Goal: Information Seeking & Learning: Learn about a topic

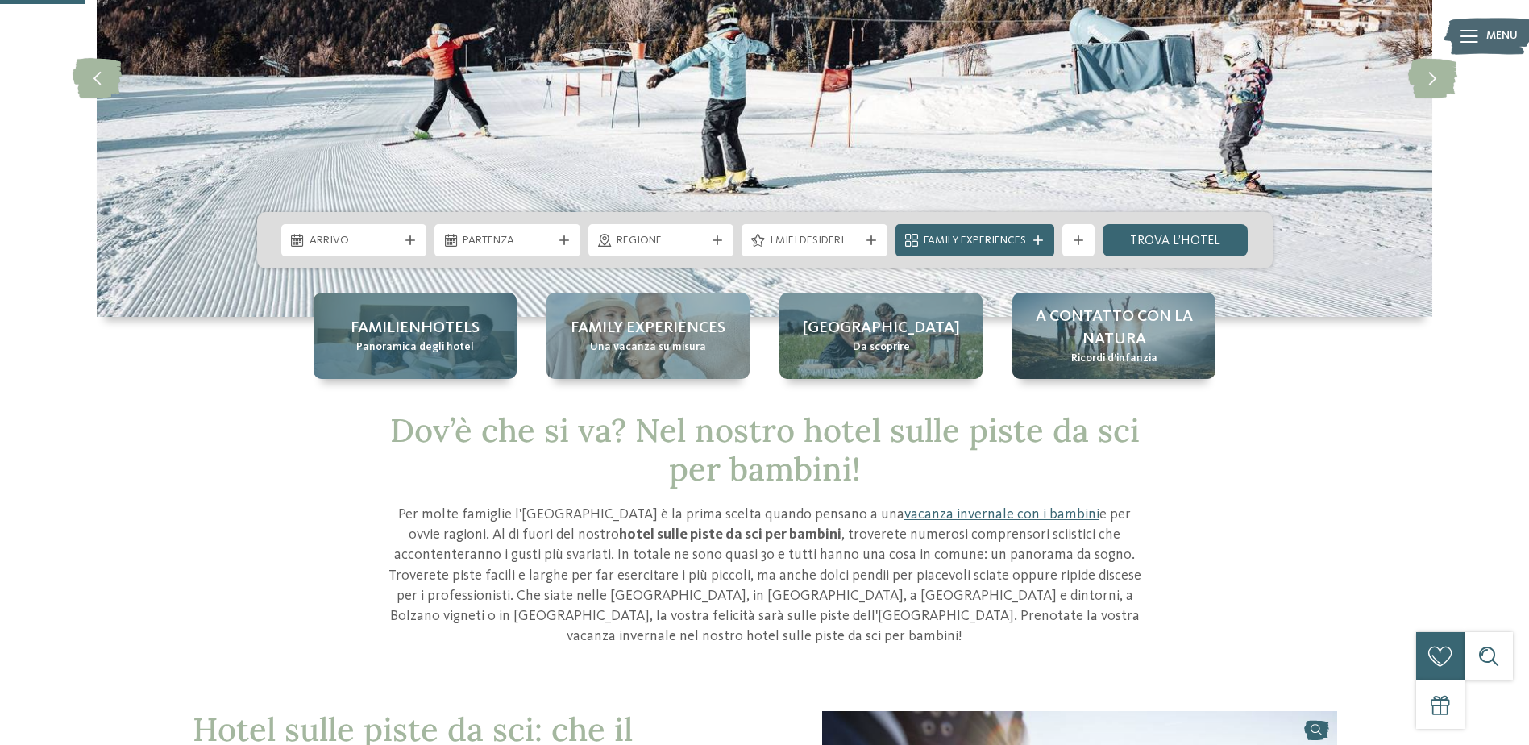
click at [452, 355] on span "Panoramica degli hotel" at bounding box center [415, 347] width 118 height 16
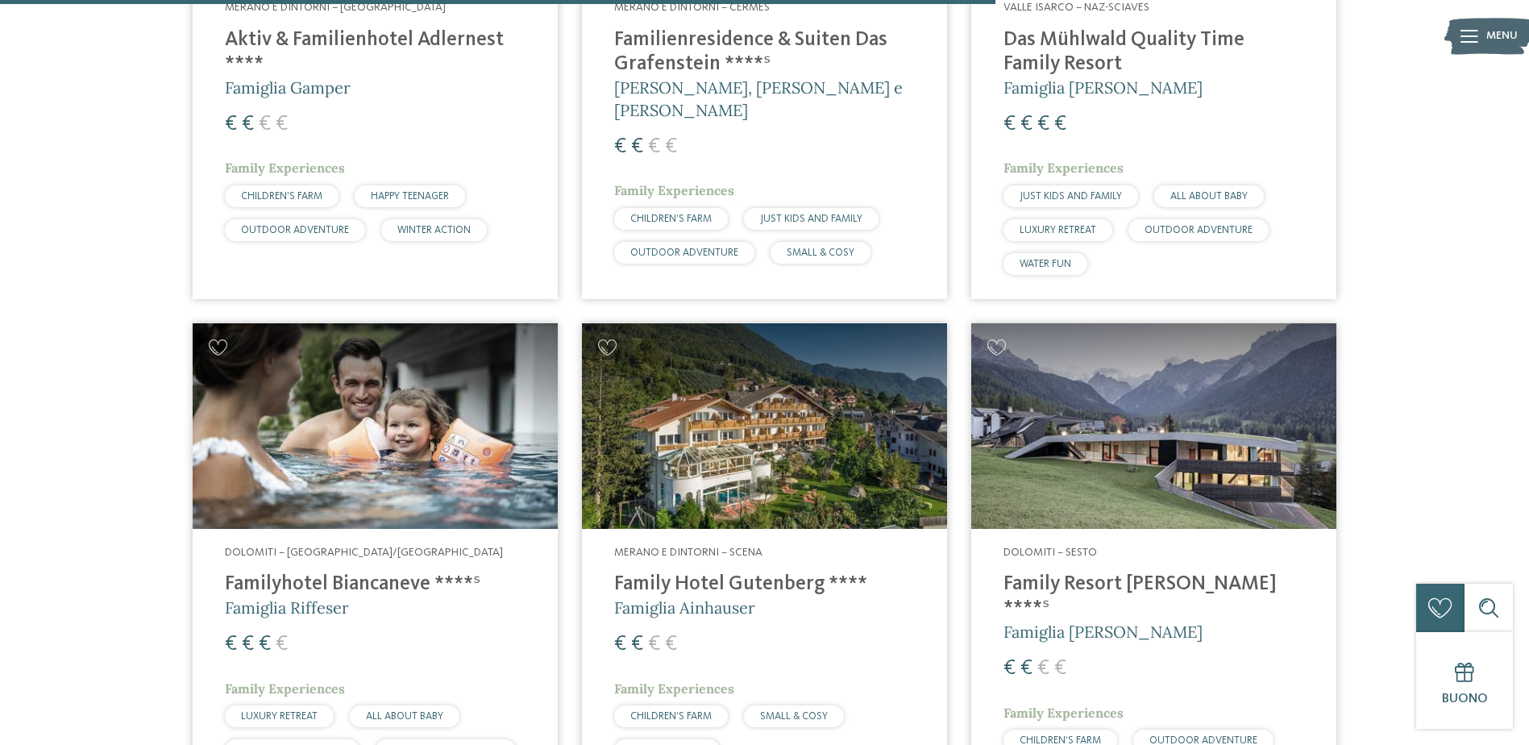
scroll to position [3626, 0]
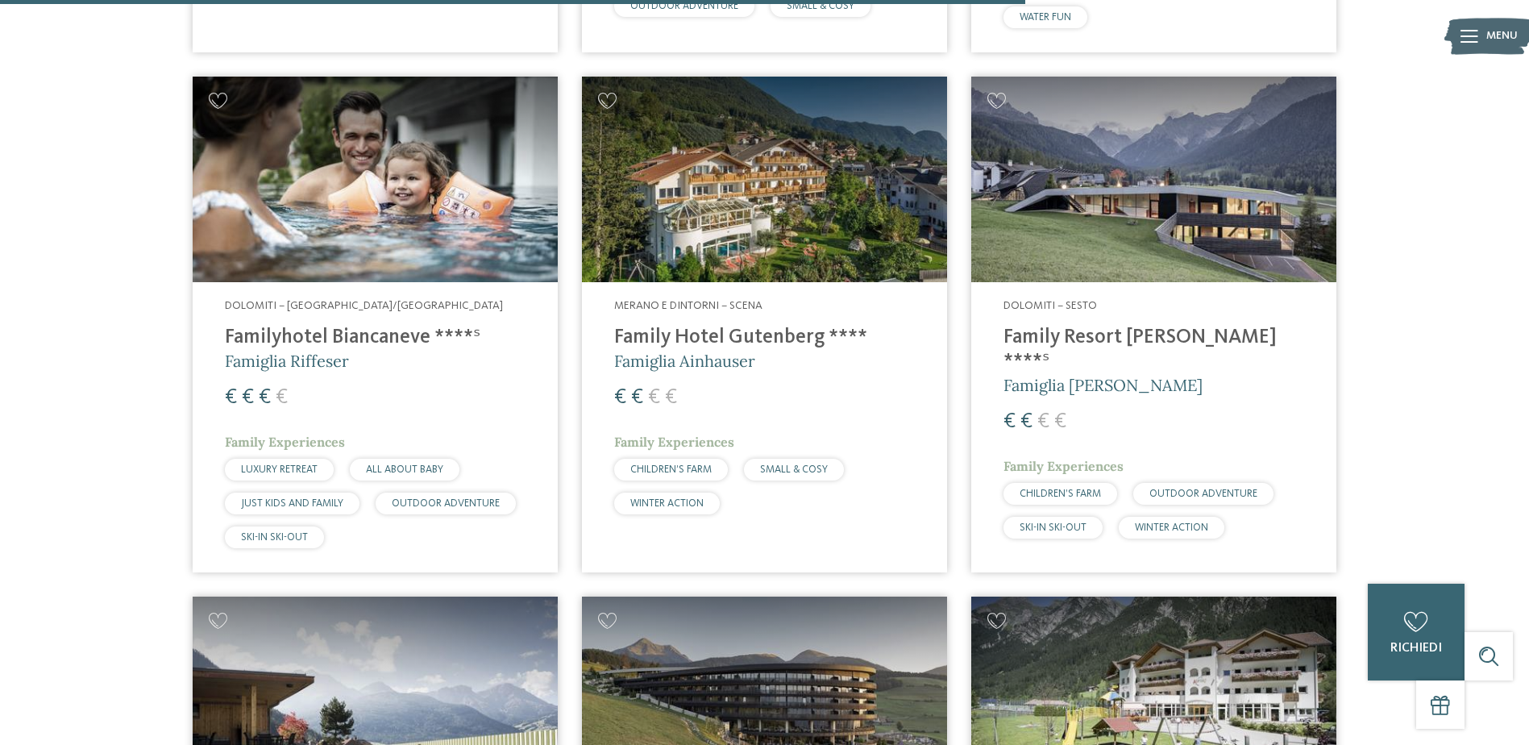
click at [396, 326] on h4 "Familyhotel Biancaneve ****ˢ" at bounding box center [375, 338] width 301 height 24
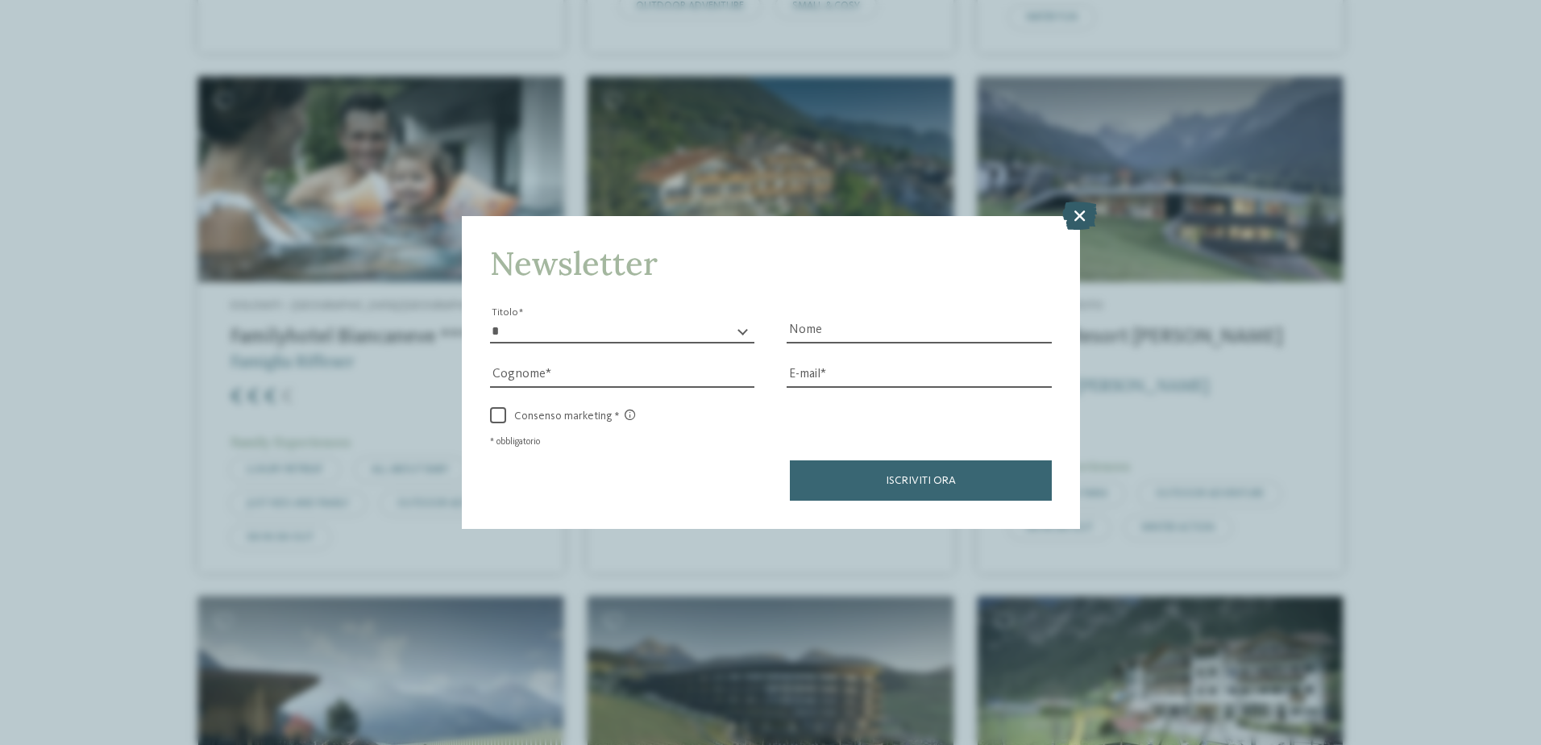
click at [1083, 222] on icon at bounding box center [1079, 215] width 35 height 28
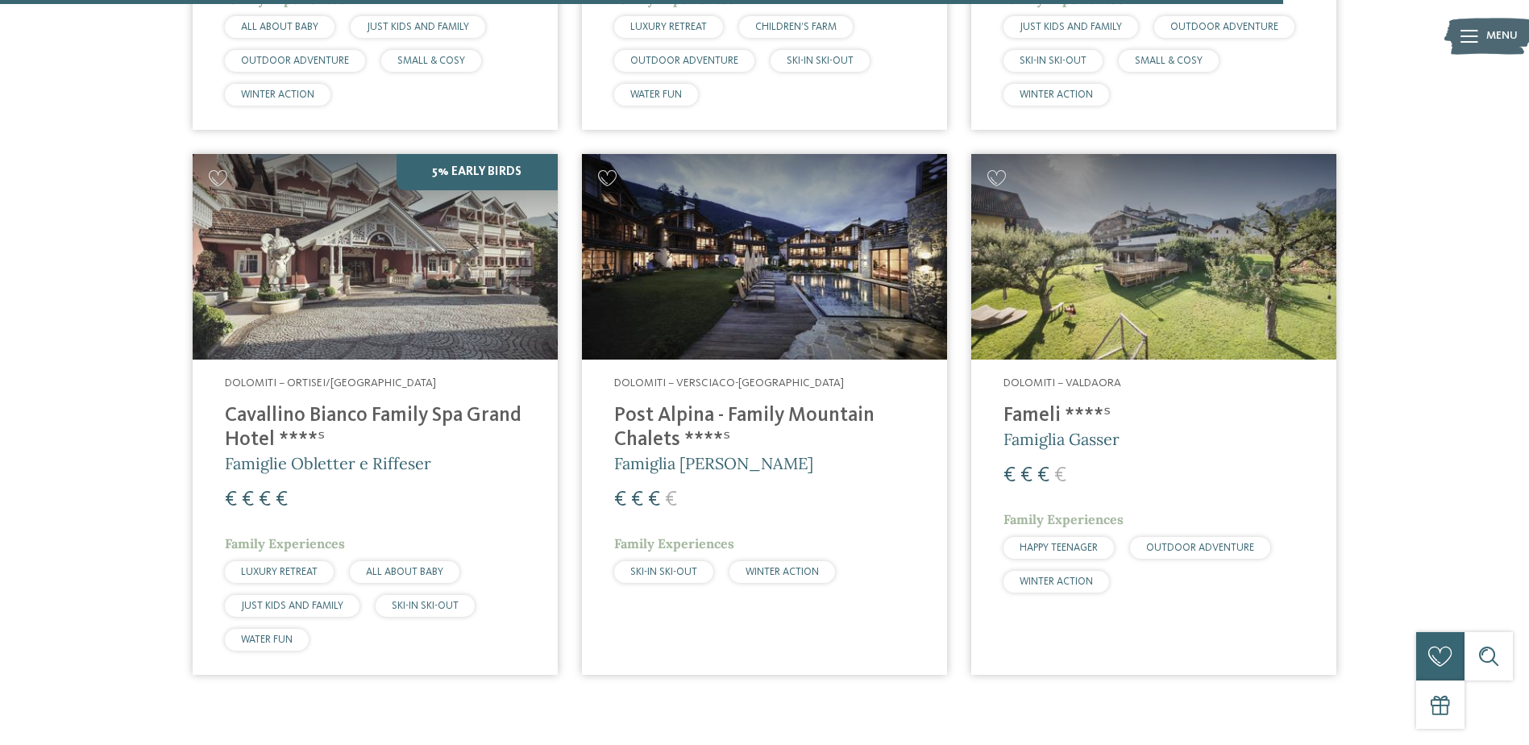
scroll to position [4512, 0]
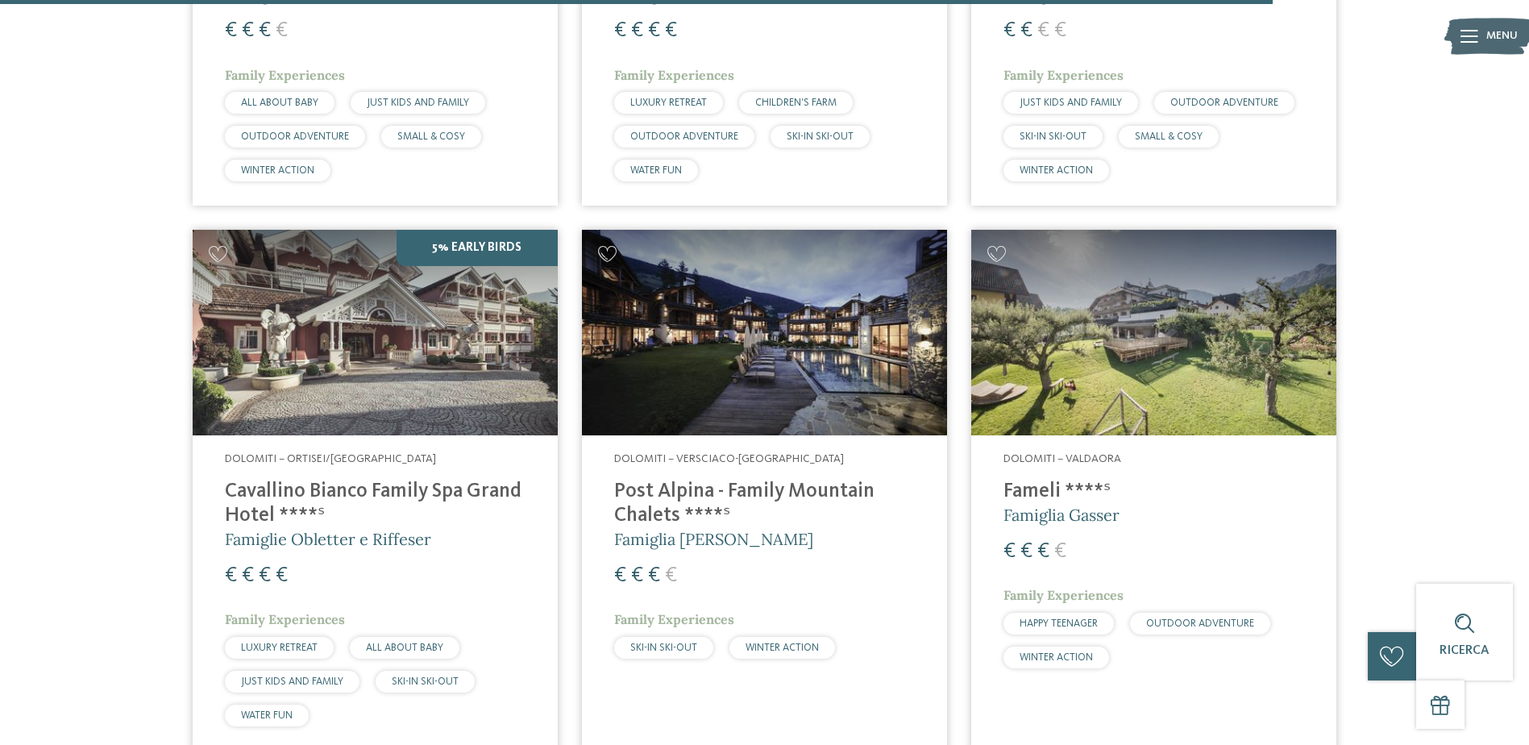
click at [313, 446] on div "Dolomiti – Ortisei/Val Gardena Cavallino Bianco Family Spa Grand Hotel ****ˢ Fa…" at bounding box center [375, 592] width 365 height 314
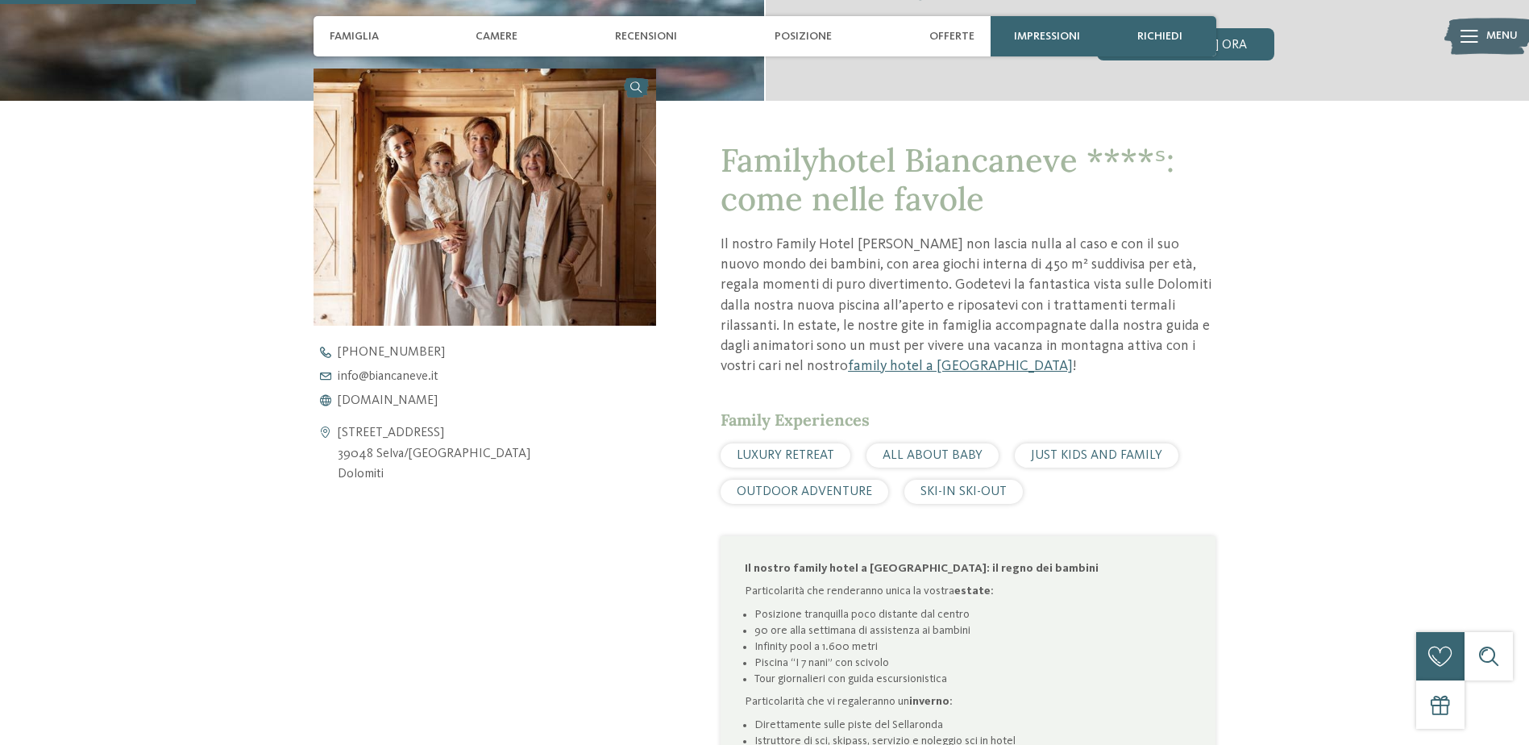
scroll to position [564, 0]
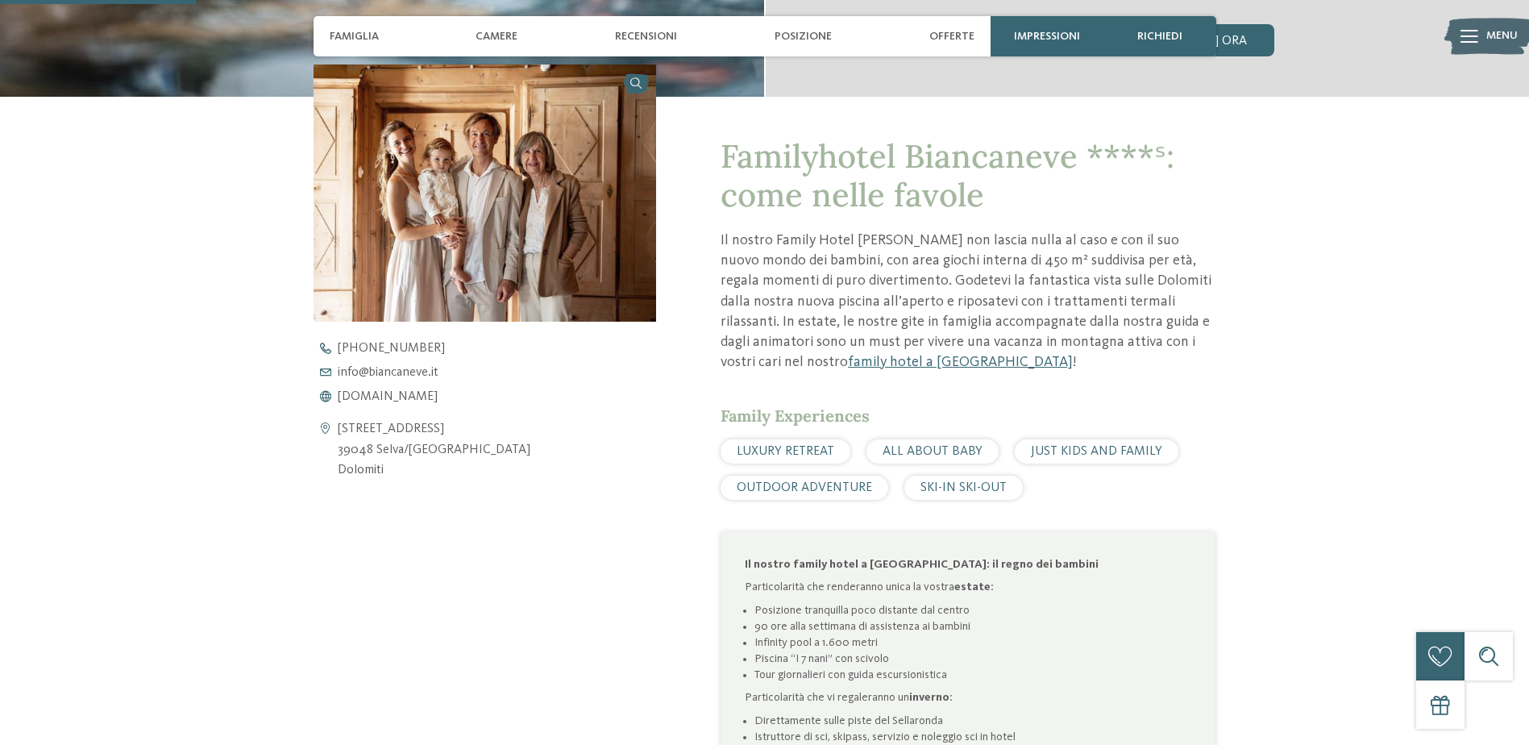
click at [773, 269] on p "Il nostro Family Hotel Biancaneve non lascia nulla al caso e con il suo nuovo m…" at bounding box center [967, 301] width 495 height 142
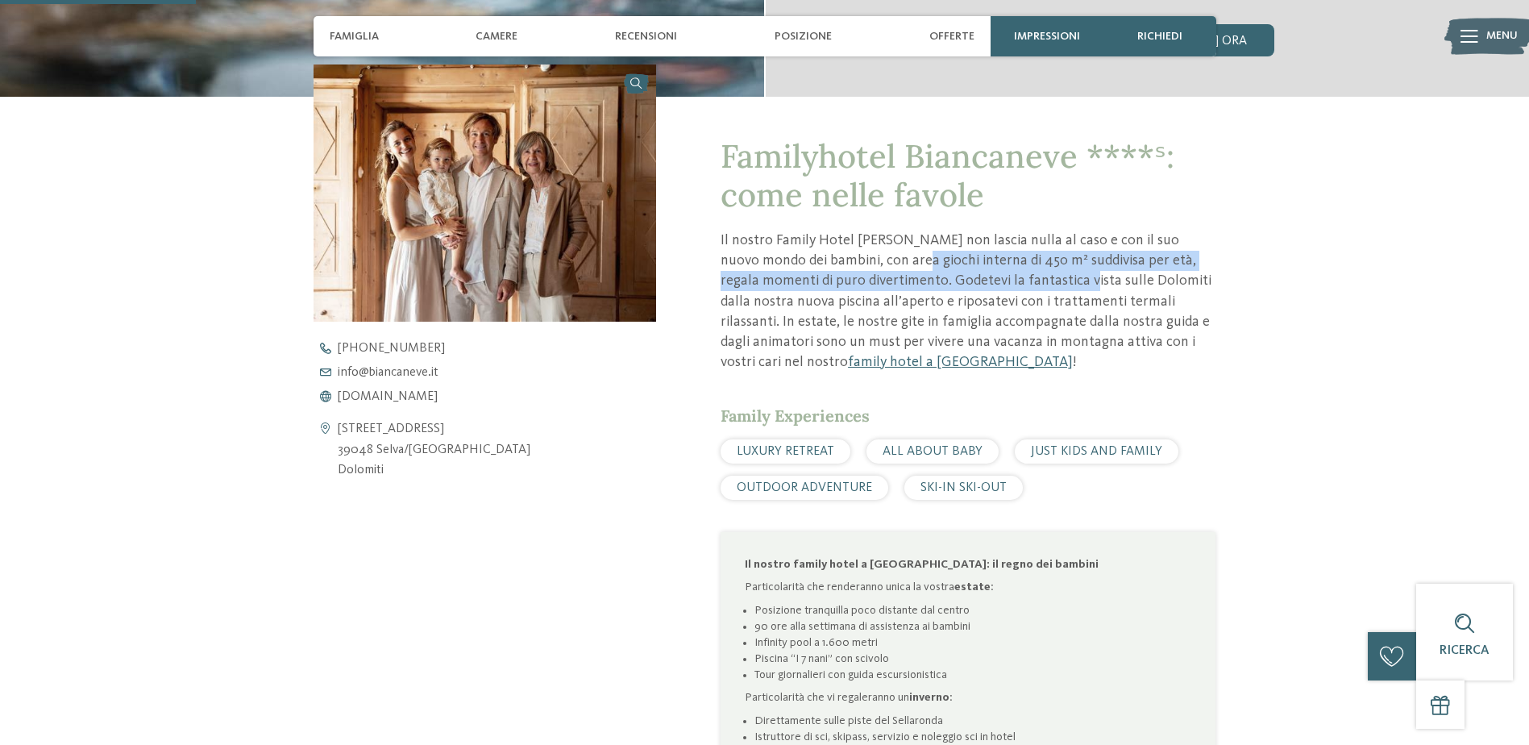
drag, startPoint x: 903, startPoint y: 268, endPoint x: 1062, endPoint y: 276, distance: 158.9
click at [1062, 276] on p "Il nostro Family Hotel Biancaneve non lascia nulla al caso e con il suo nuovo m…" at bounding box center [967, 301] width 495 height 142
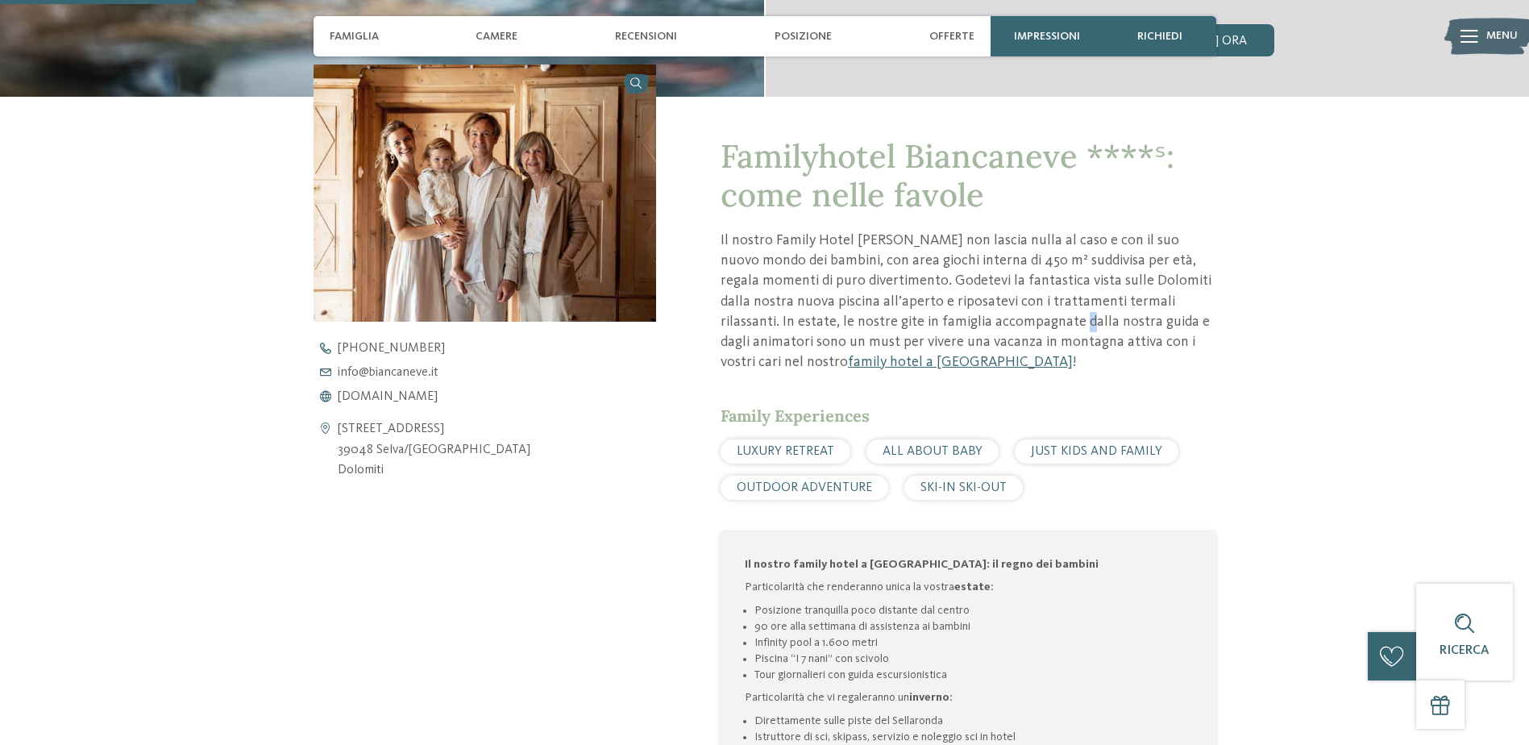
drag, startPoint x: 1062, startPoint y: 276, endPoint x: 1021, endPoint y: 312, distance: 54.8
click at [1021, 312] on p "Il nostro Family Hotel Biancaneve non lascia nulla al caso e con il suo nuovo m…" at bounding box center [967, 301] width 495 height 142
click at [778, 288] on p "Il nostro Family Hotel Biancaneve non lascia nulla al caso e con il suo nuovo m…" at bounding box center [967, 301] width 495 height 142
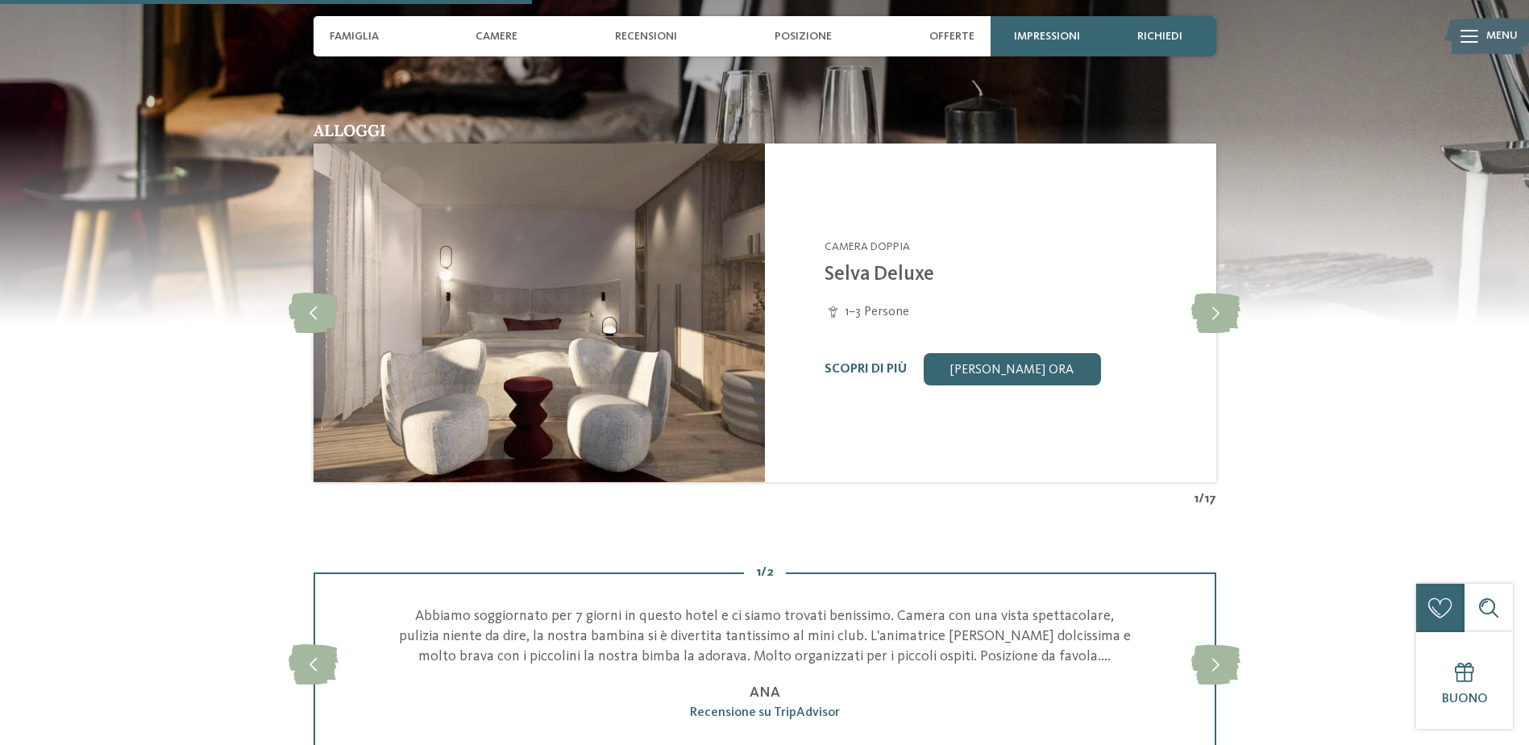
scroll to position [1531, 0]
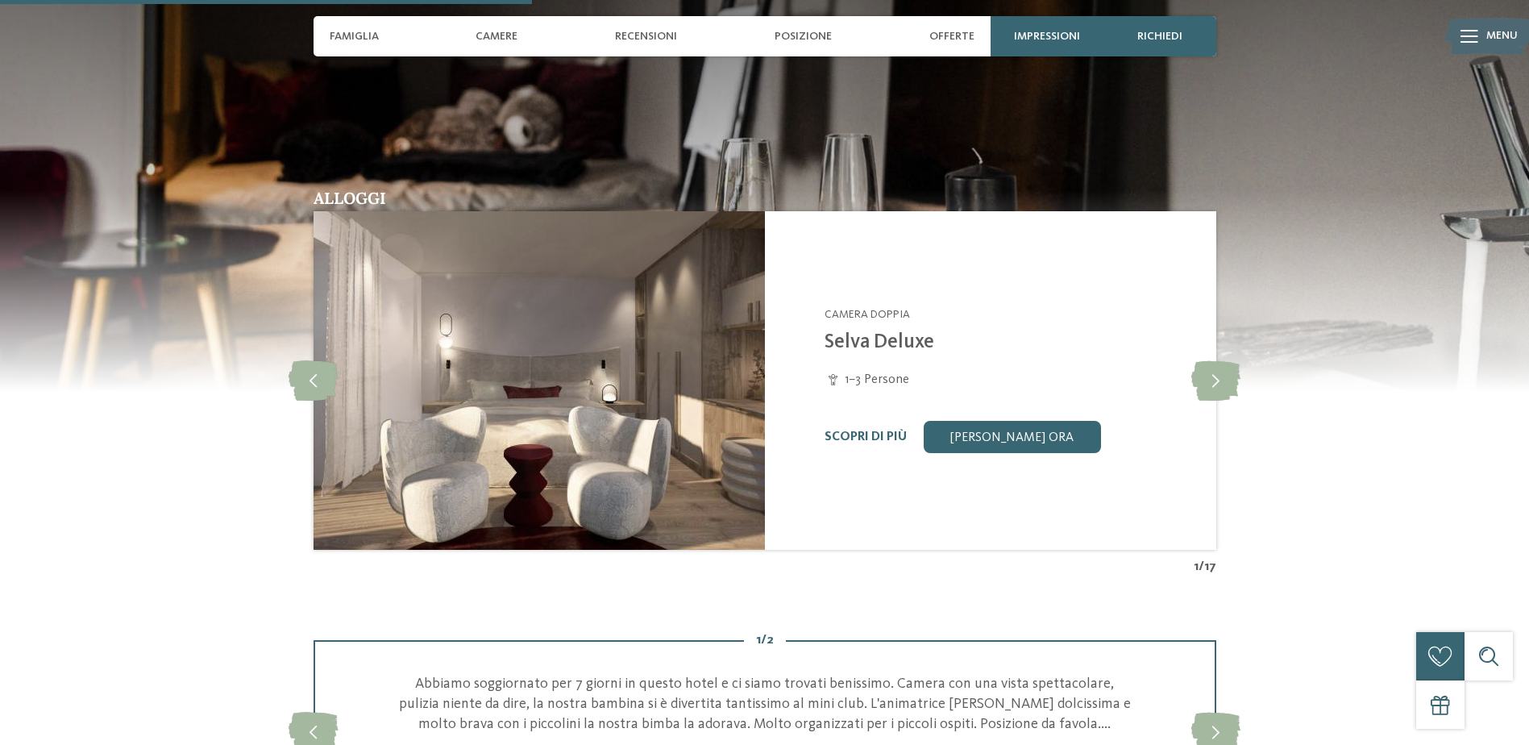
click at [1480, 44] on img at bounding box center [1488, 37] width 89 height 44
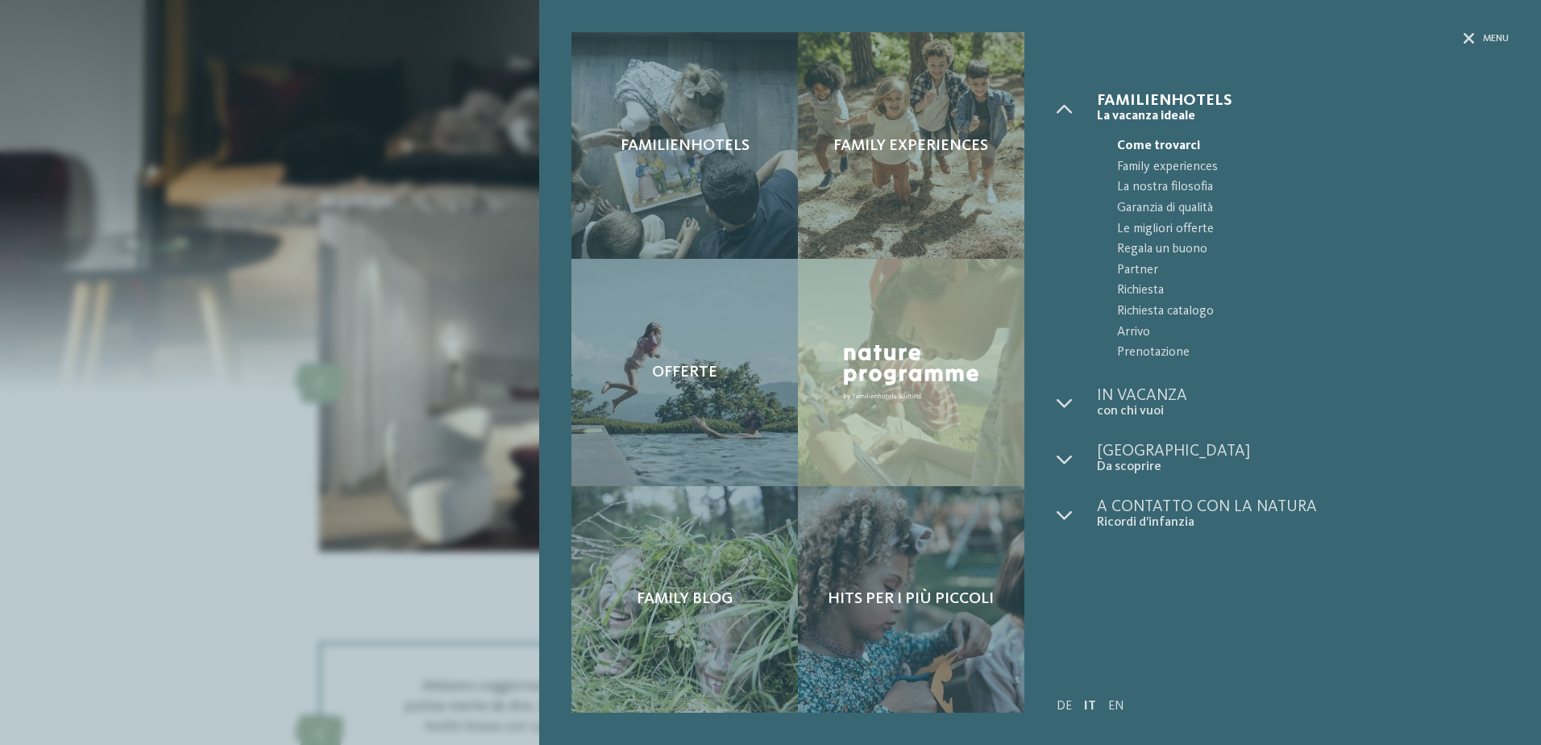
drag, startPoint x: 479, startPoint y: 292, endPoint x: 472, endPoint y: 284, distance: 10.3
click at [479, 292] on div "Familienhotels Family experiences Offerte" at bounding box center [770, 372] width 1541 height 745
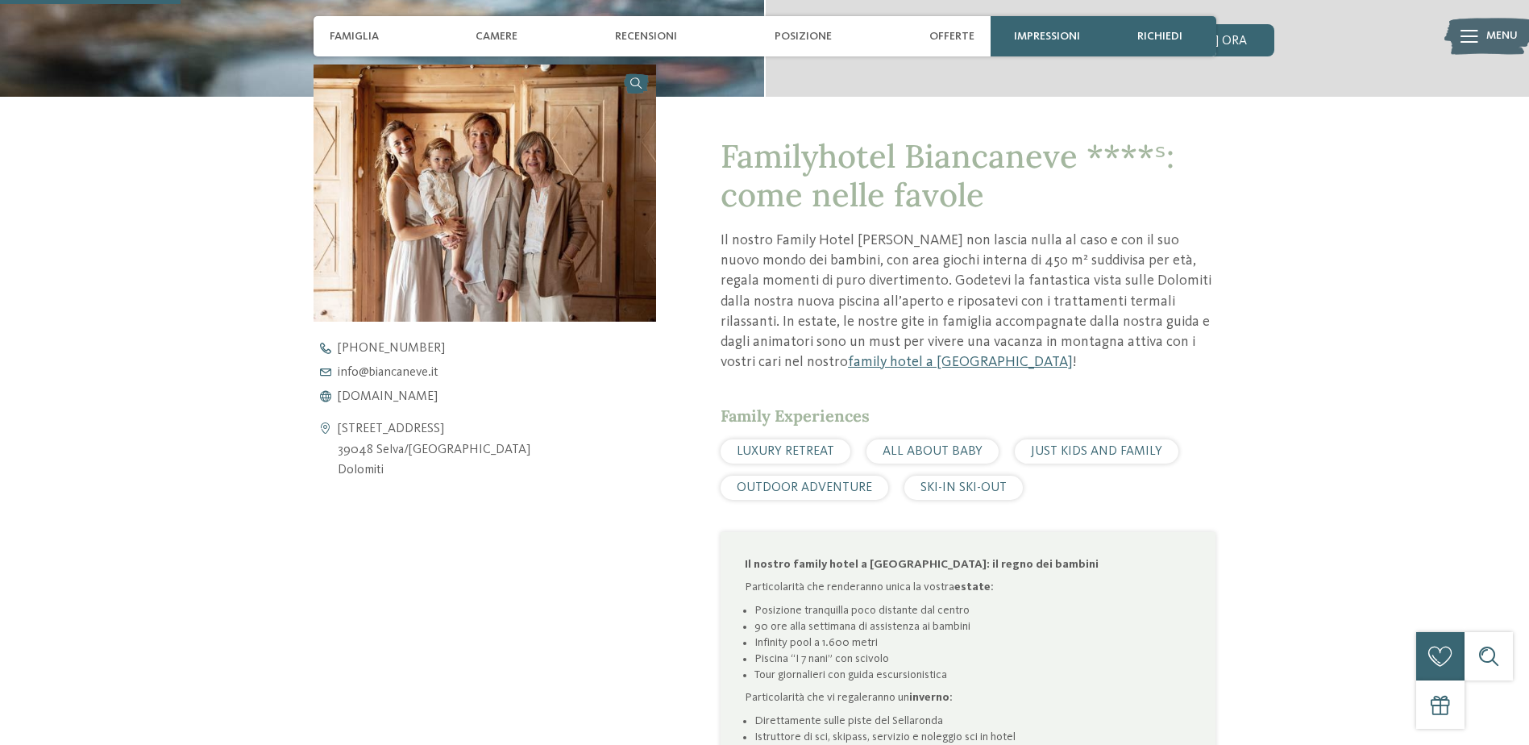
scroll to position [0, 0]
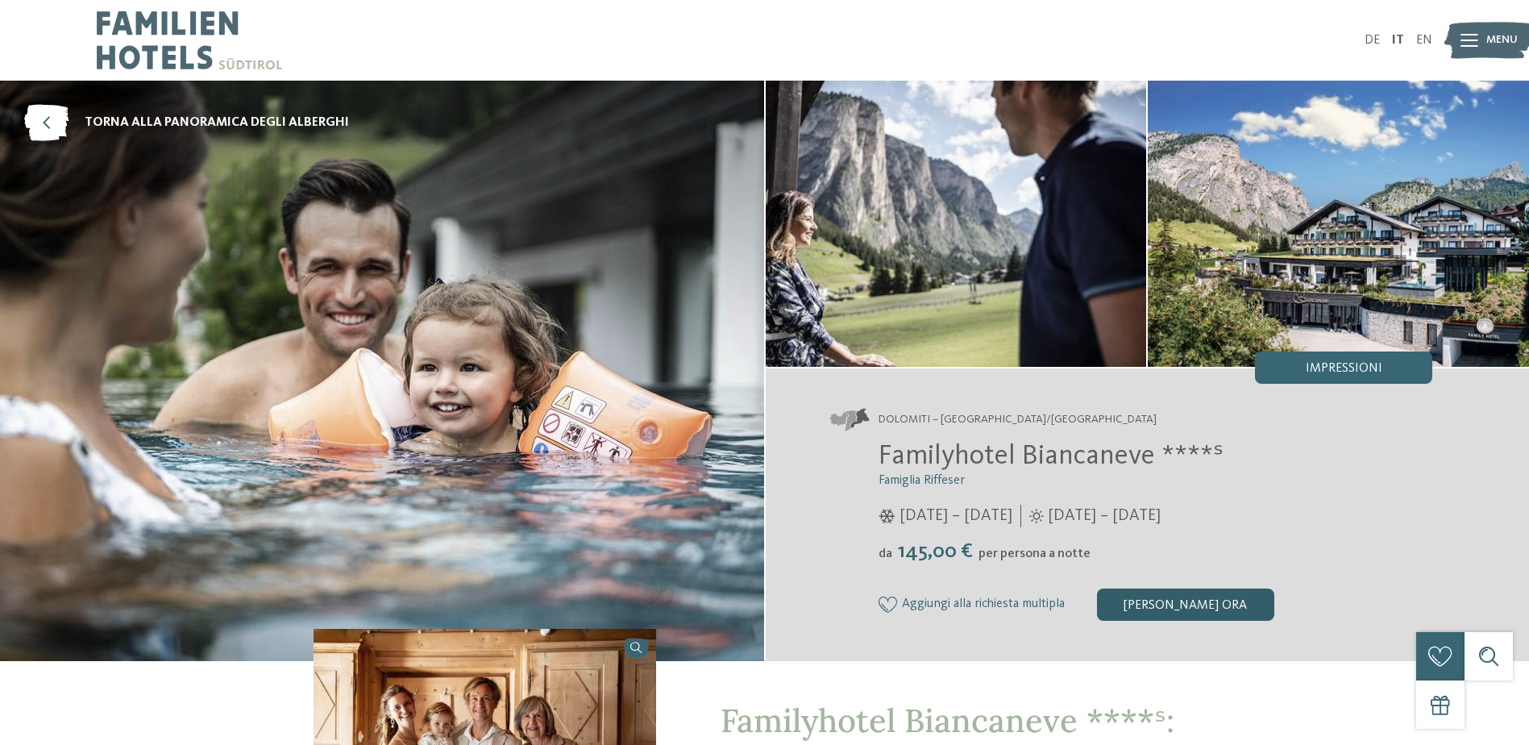
click at [1202, 618] on div "[PERSON_NAME] ora" at bounding box center [1185, 604] width 177 height 32
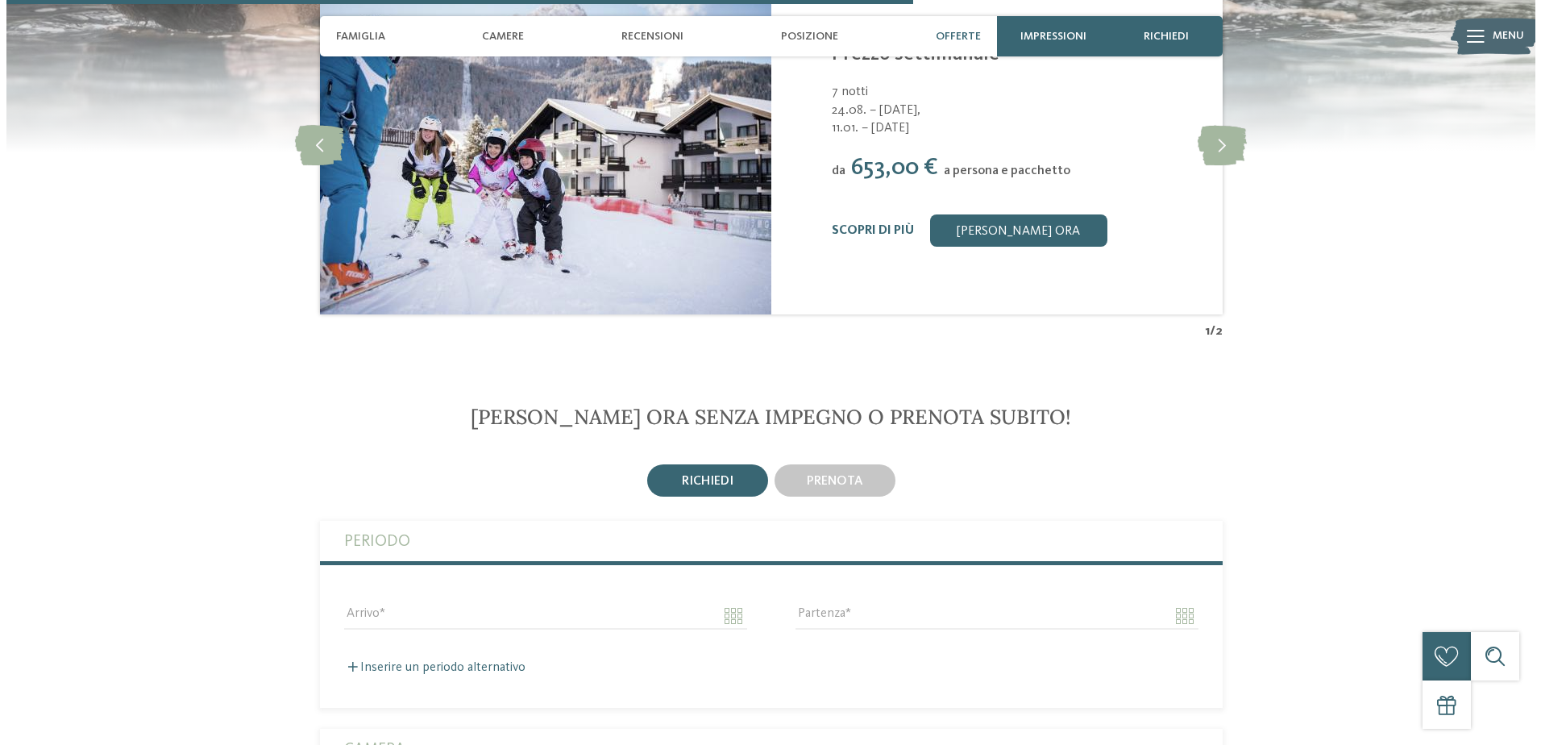
scroll to position [2501, 0]
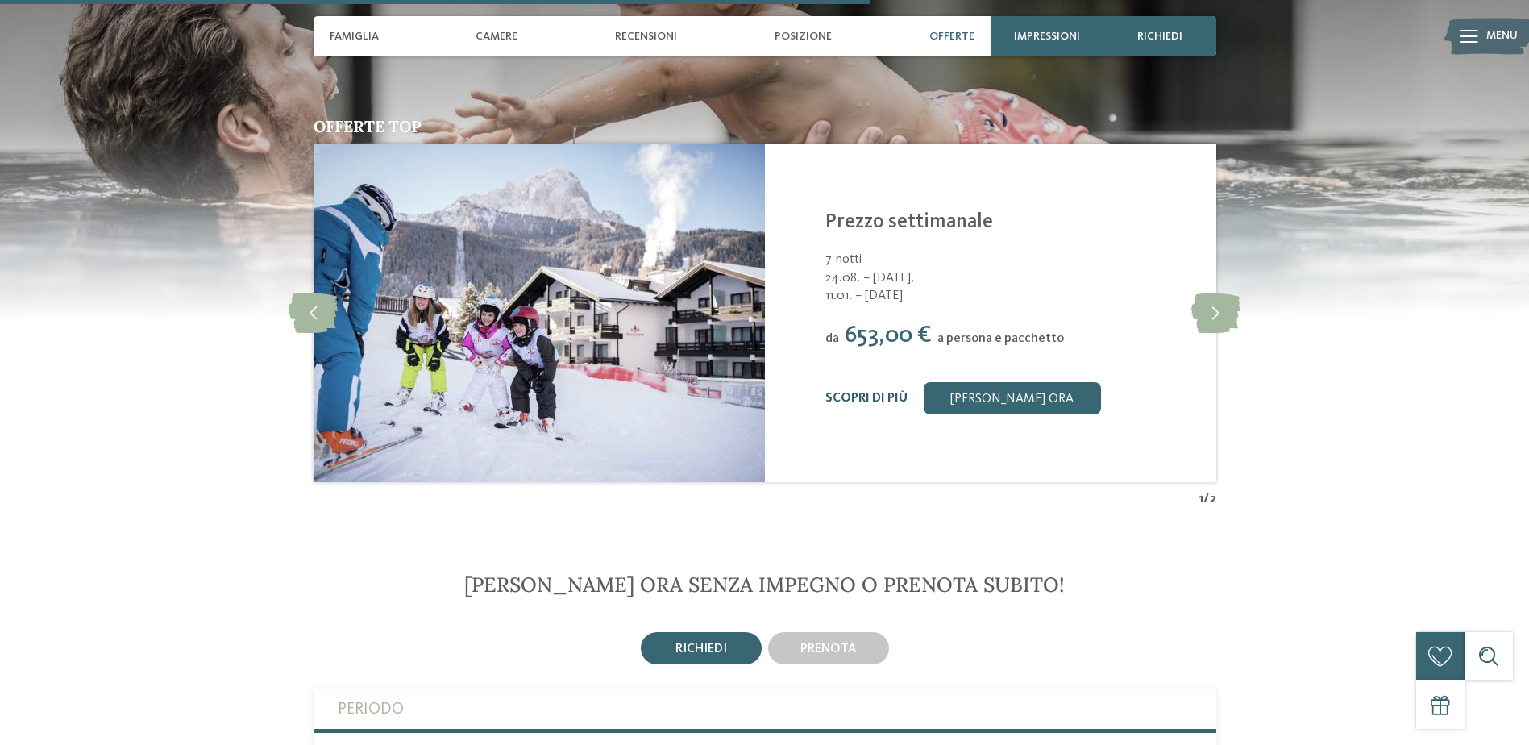
click at [882, 391] on div "Scopri di più" at bounding box center [866, 398] width 82 height 15
drag, startPoint x: 882, startPoint y: 391, endPoint x: 861, endPoint y: 398, distance: 22.2
click at [861, 398] on link "Scopri di più" at bounding box center [866, 398] width 82 height 13
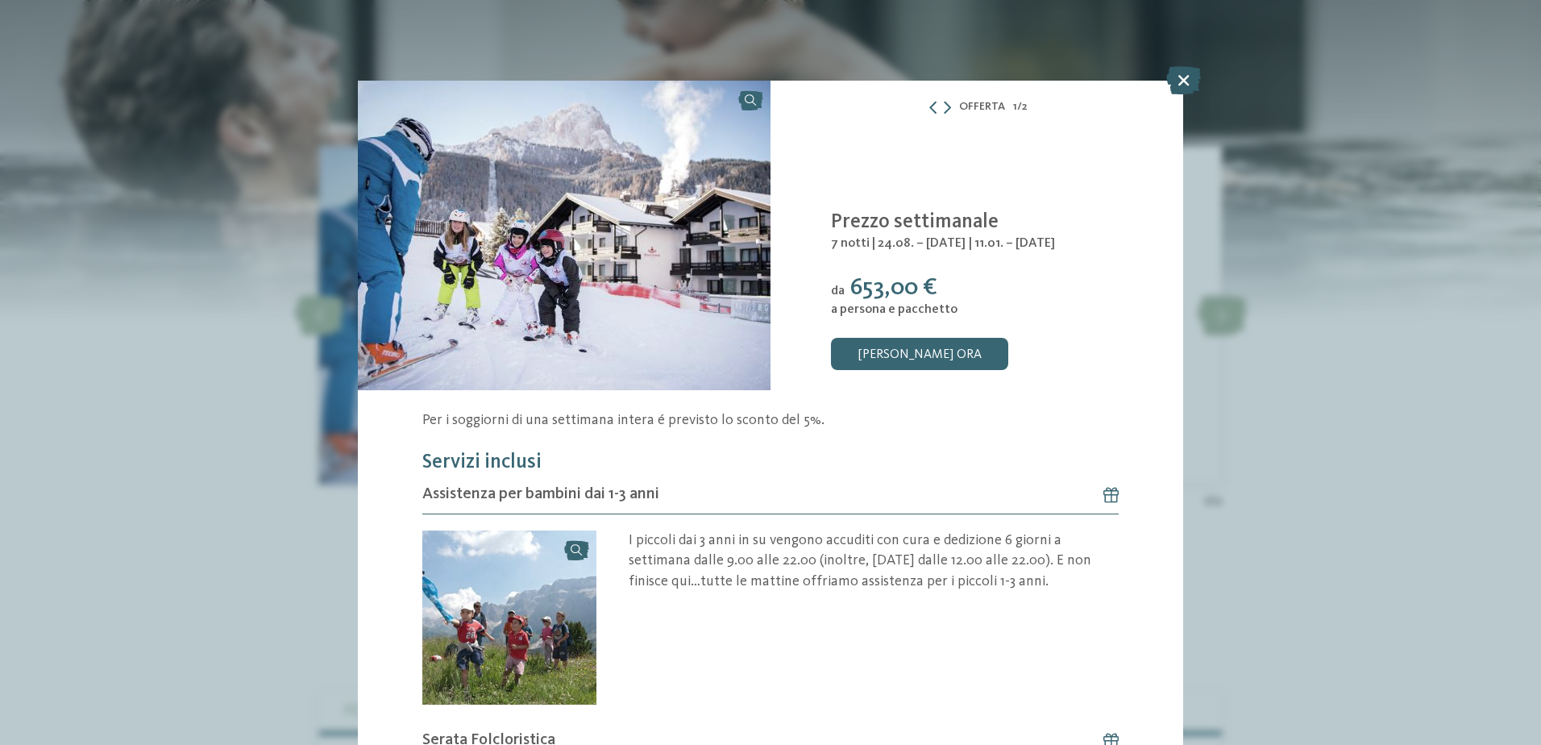
click at [1176, 82] on icon at bounding box center [1183, 80] width 35 height 28
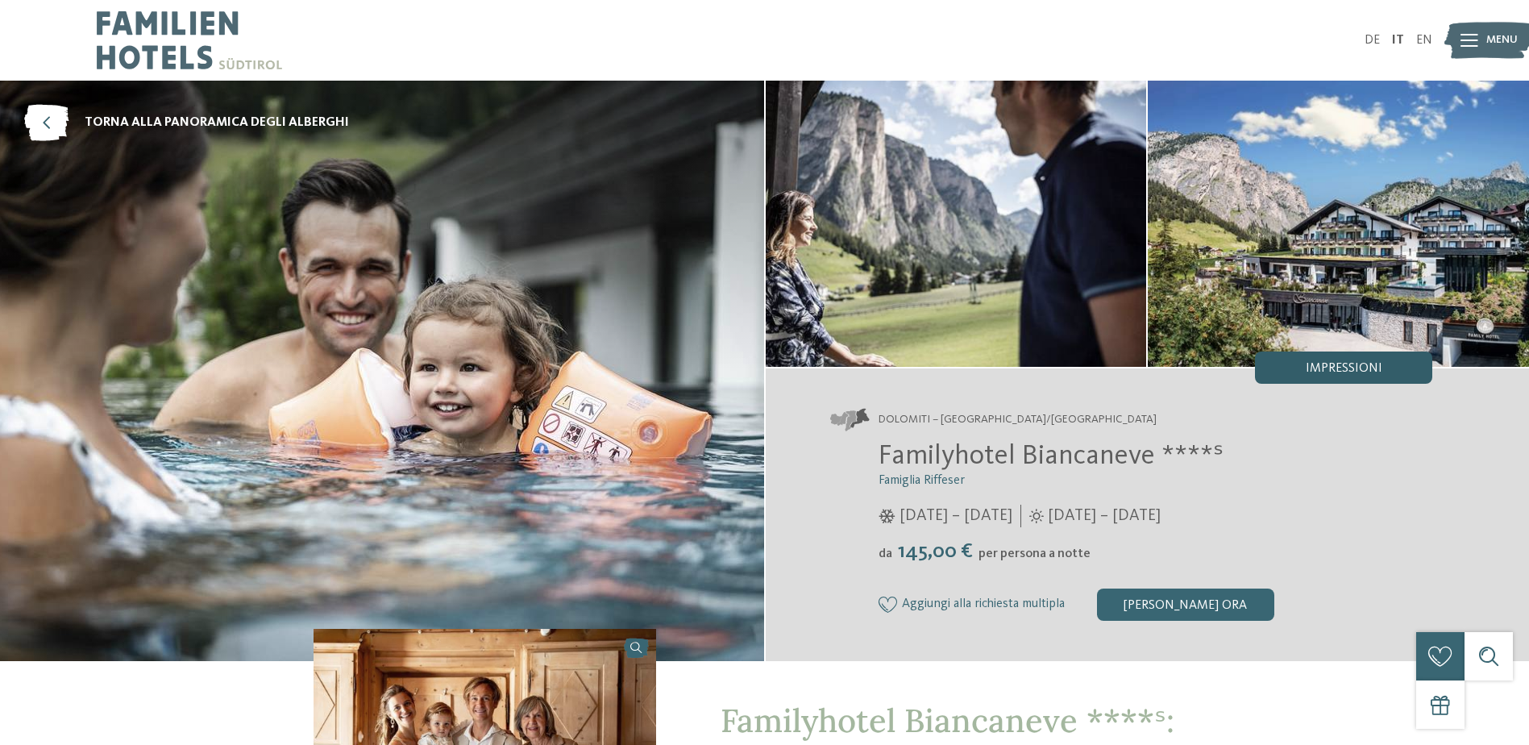
click at [1355, 379] on div "Impressioni" at bounding box center [1343, 367] width 177 height 32
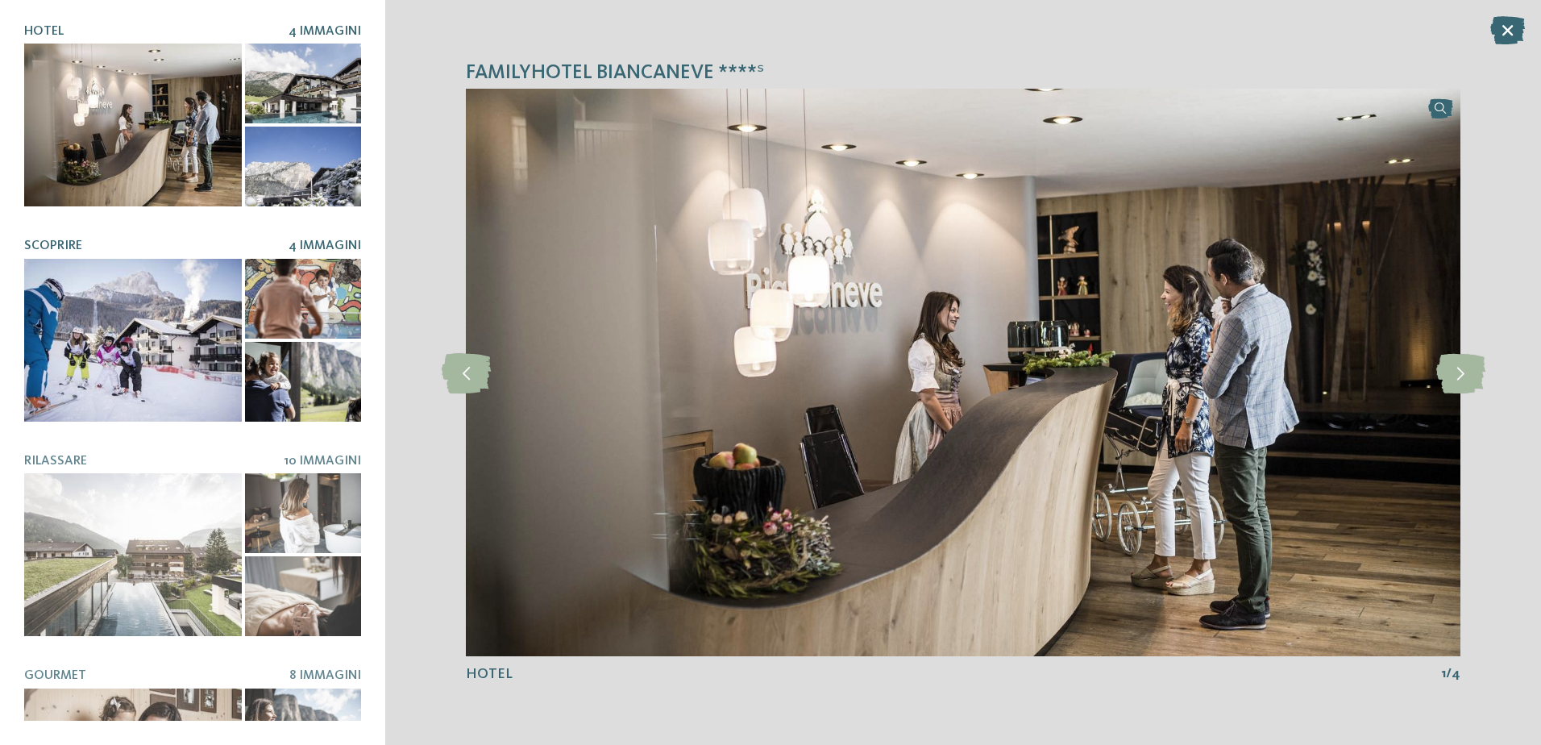
click at [304, 274] on div at bounding box center [303, 299] width 116 height 80
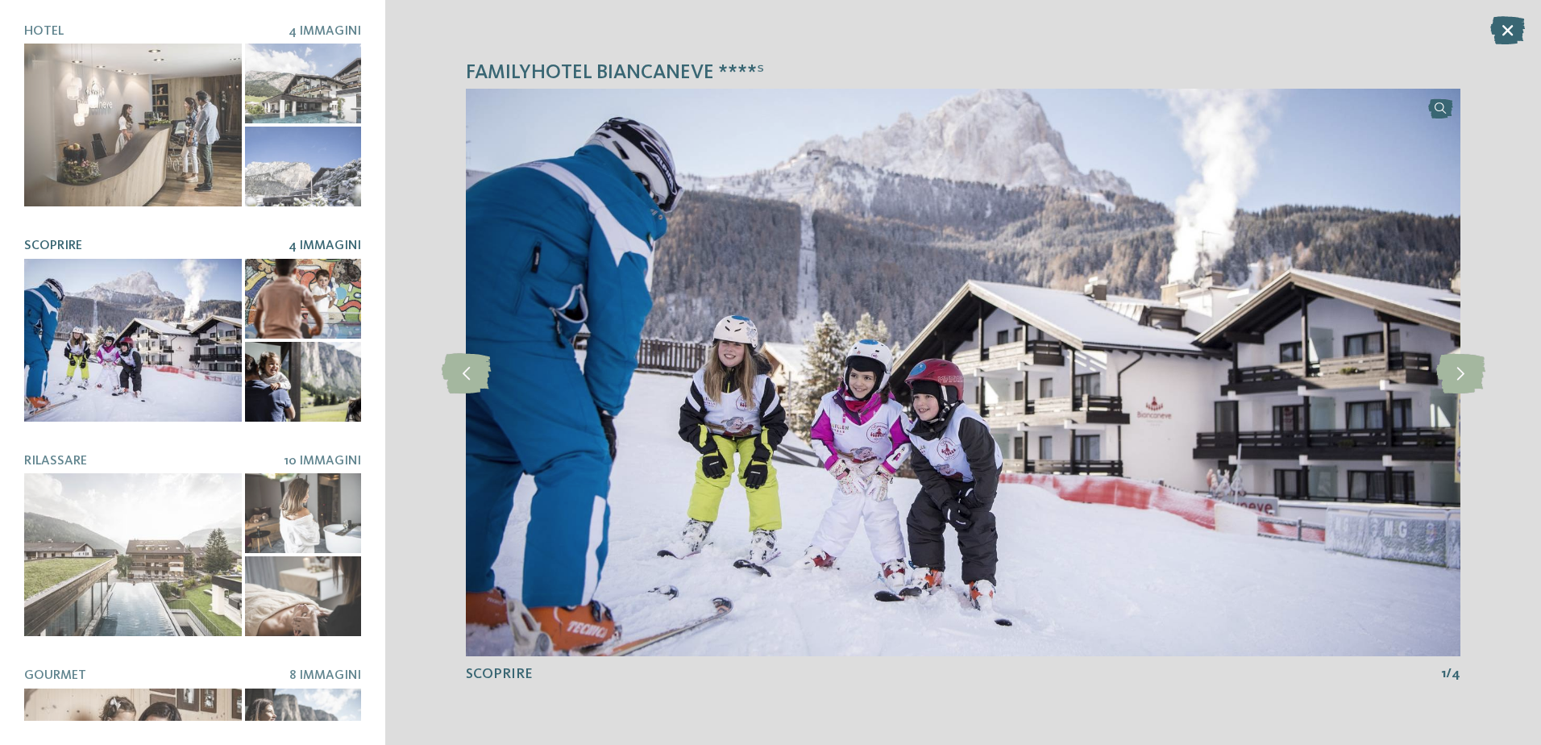
click at [321, 351] on div at bounding box center [303, 382] width 116 height 80
click at [305, 388] on div at bounding box center [303, 382] width 116 height 80
click at [311, 366] on div at bounding box center [303, 382] width 116 height 80
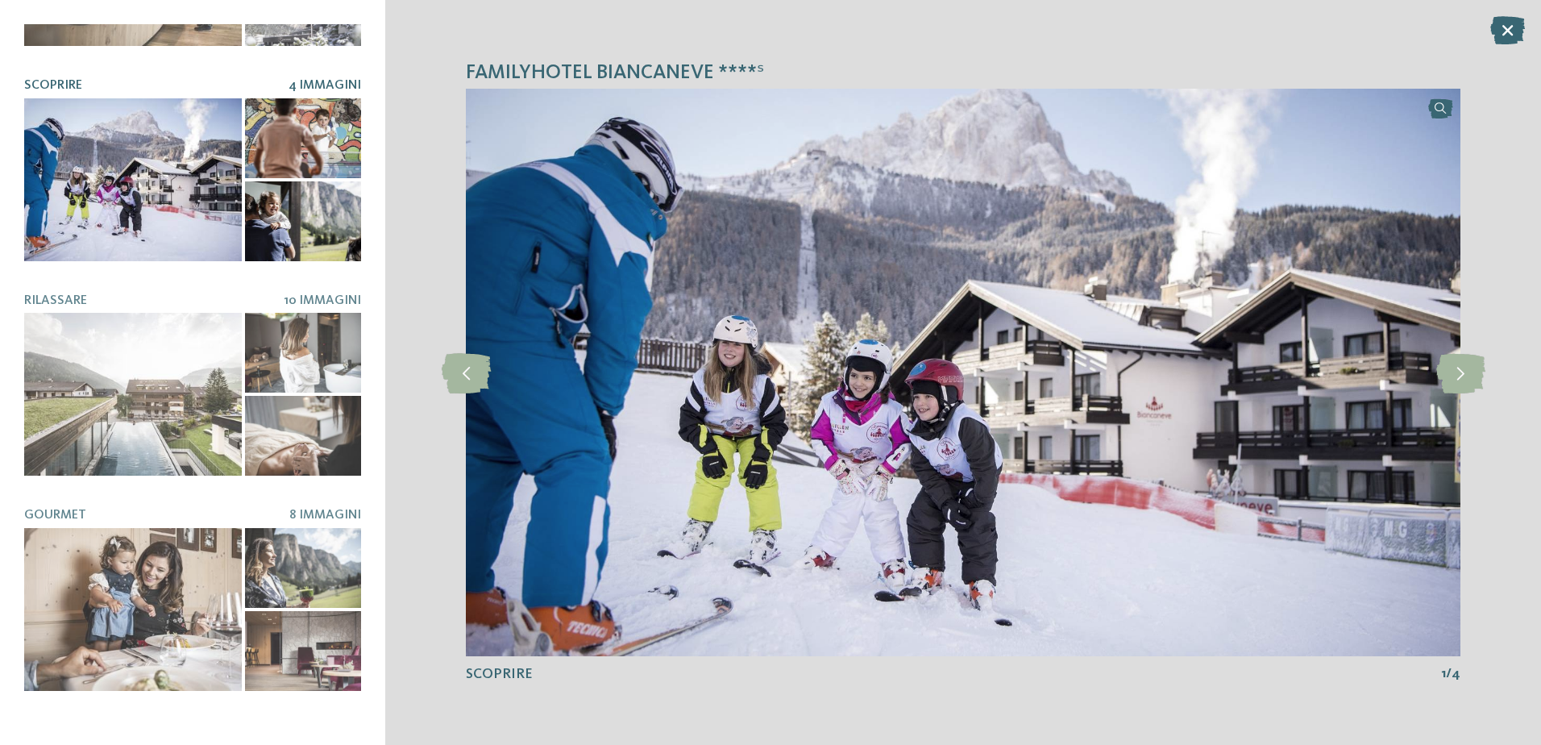
scroll to position [161, 0]
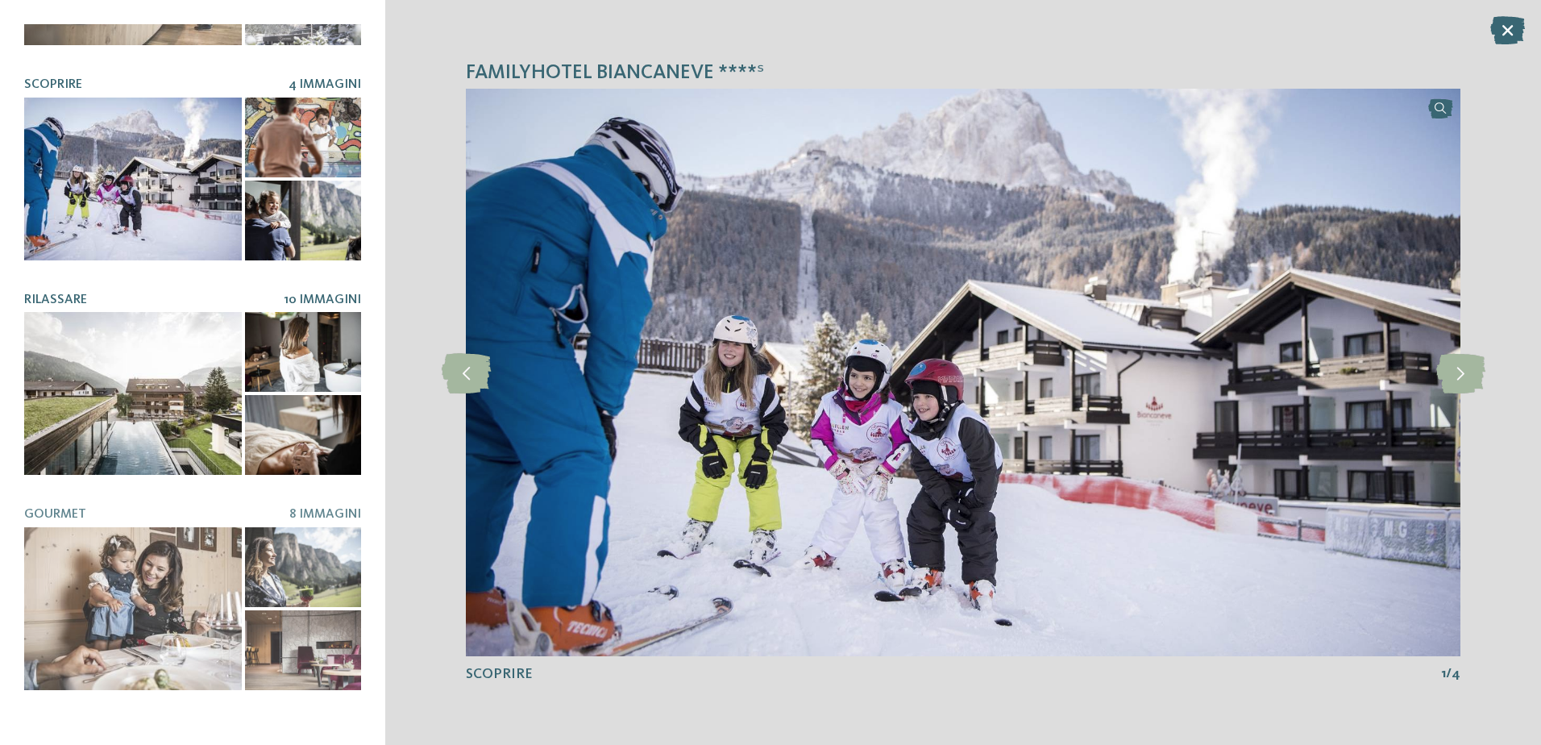
click at [310, 352] on div at bounding box center [303, 352] width 116 height 80
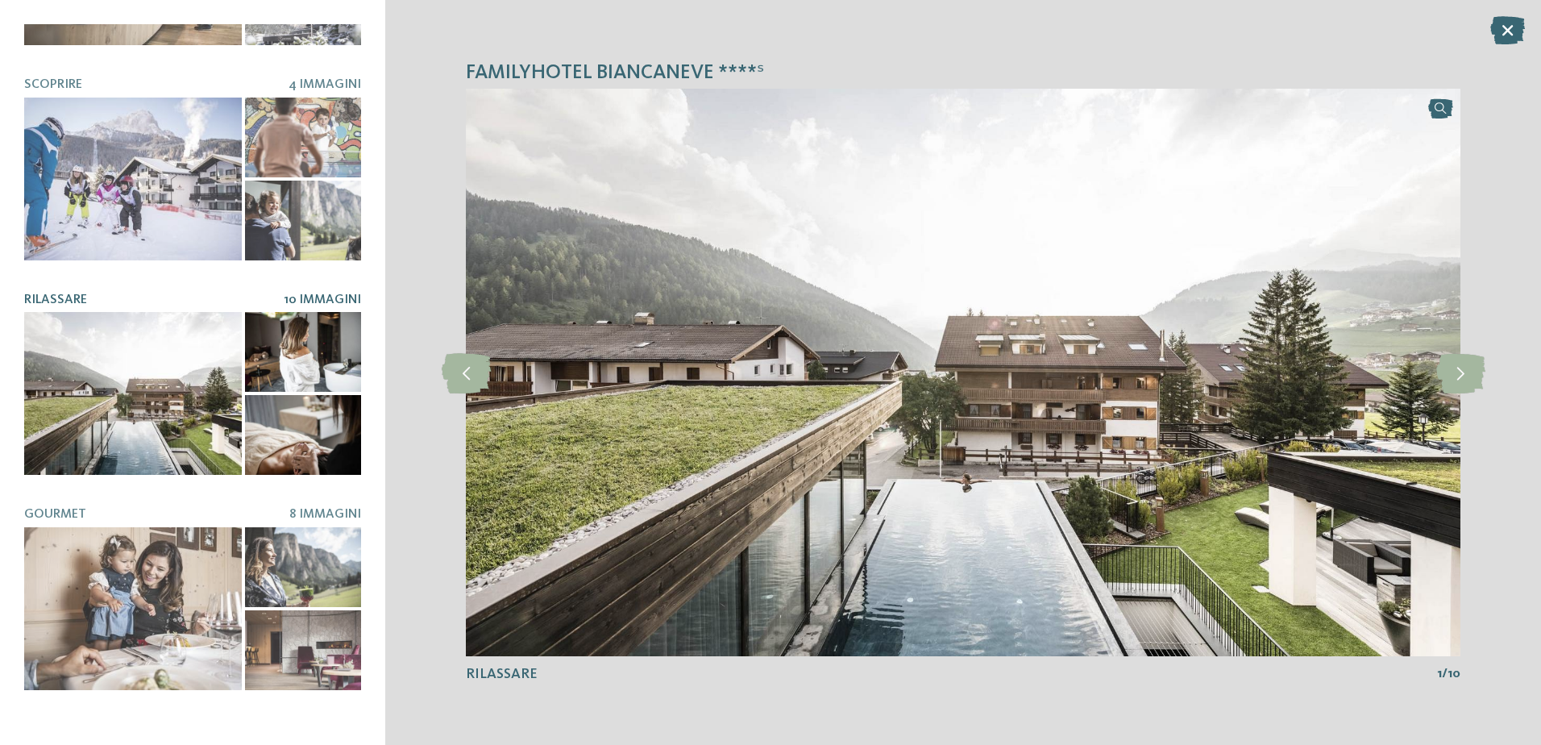
click at [198, 396] on div at bounding box center [133, 393] width 218 height 163
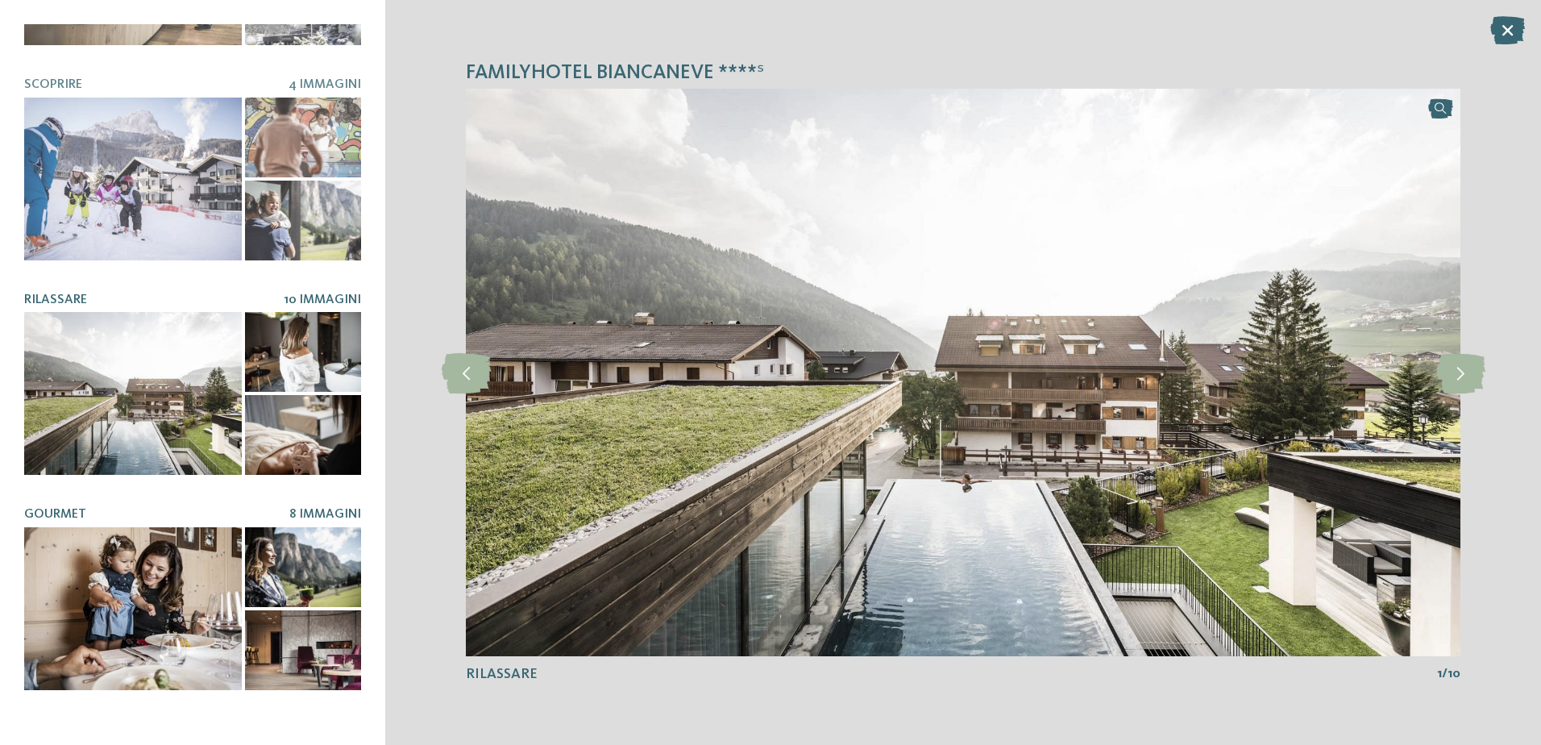
scroll to position [326, 0]
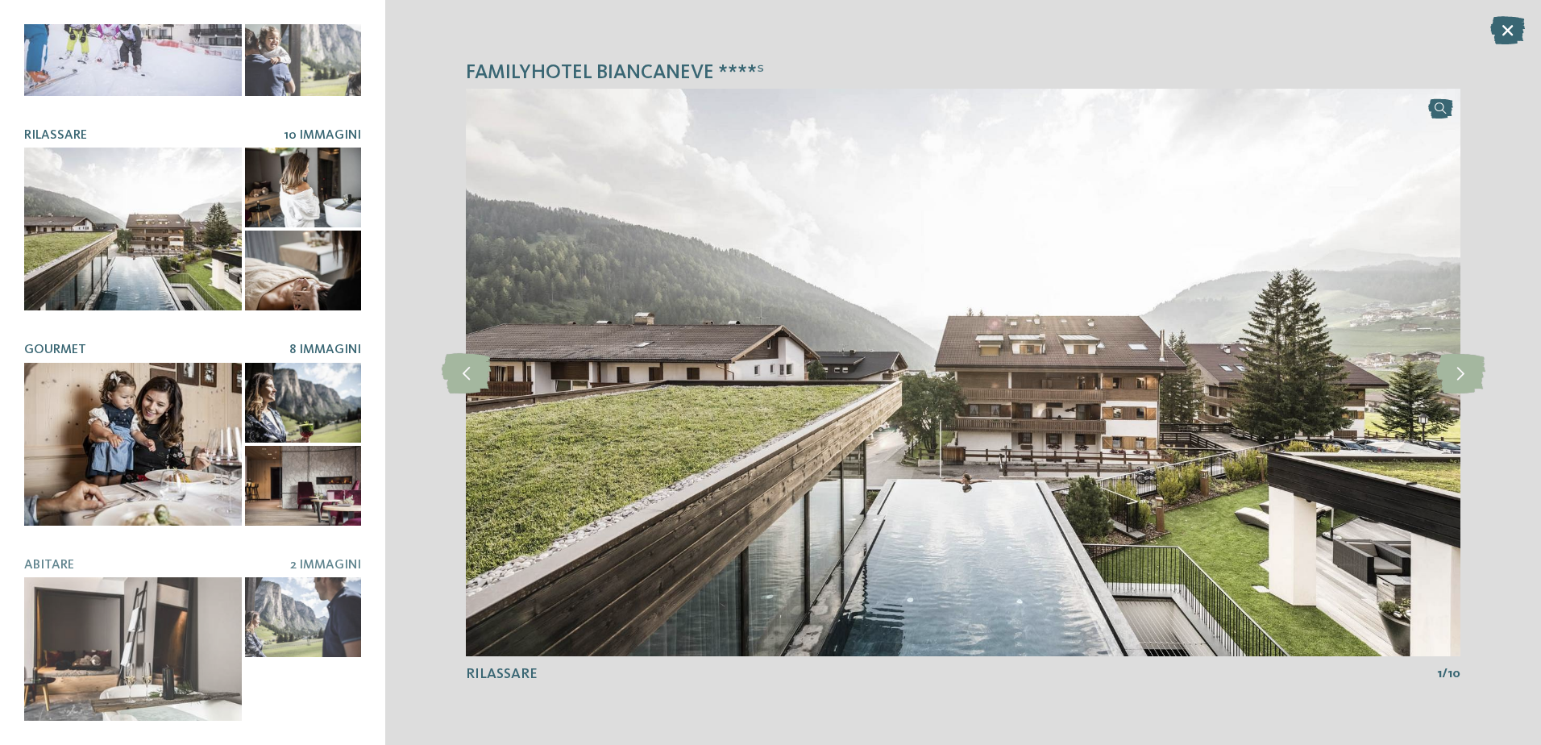
click at [199, 391] on div at bounding box center [133, 444] width 218 height 163
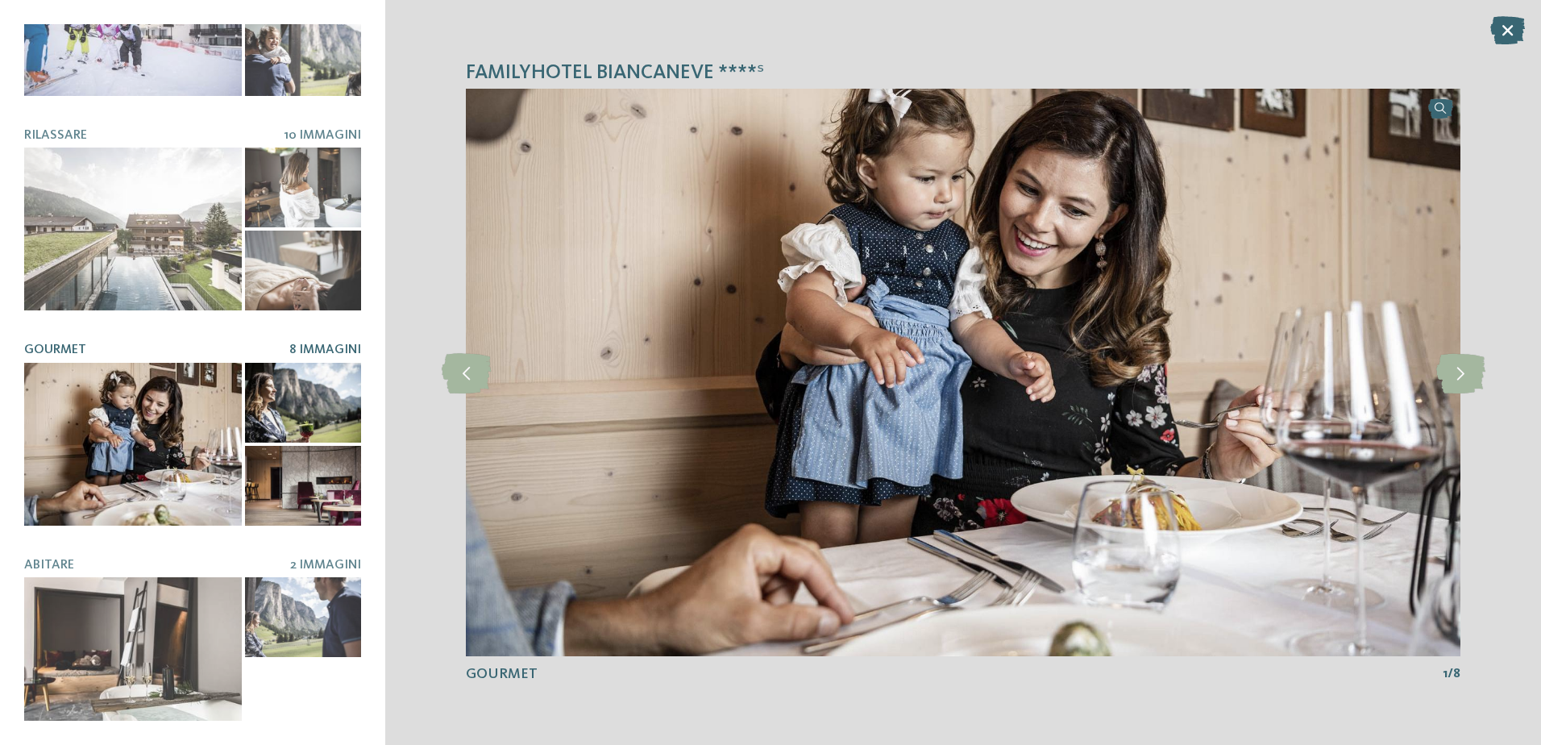
click at [314, 392] on div at bounding box center [303, 403] width 116 height 80
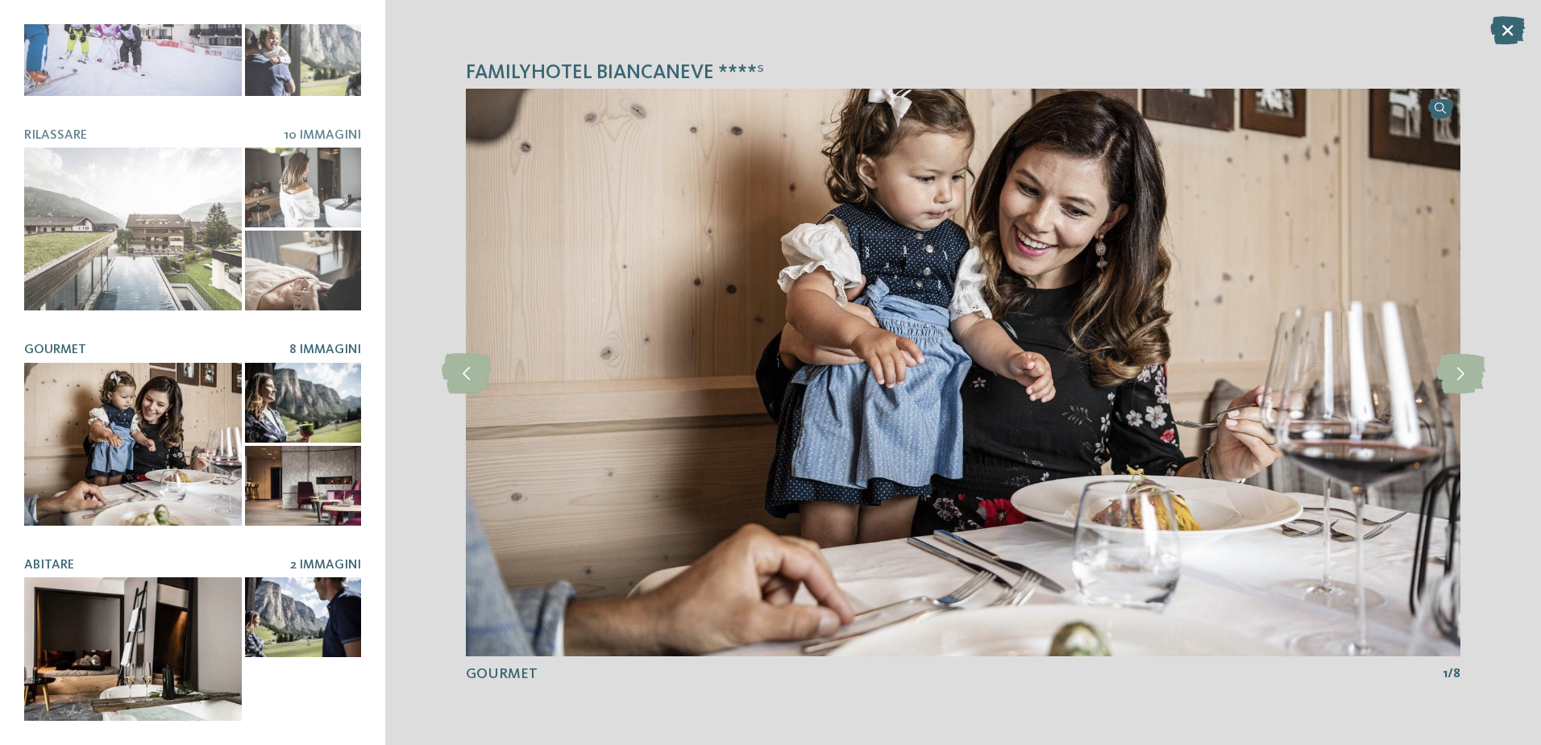
click at [179, 600] on div at bounding box center [133, 658] width 218 height 163
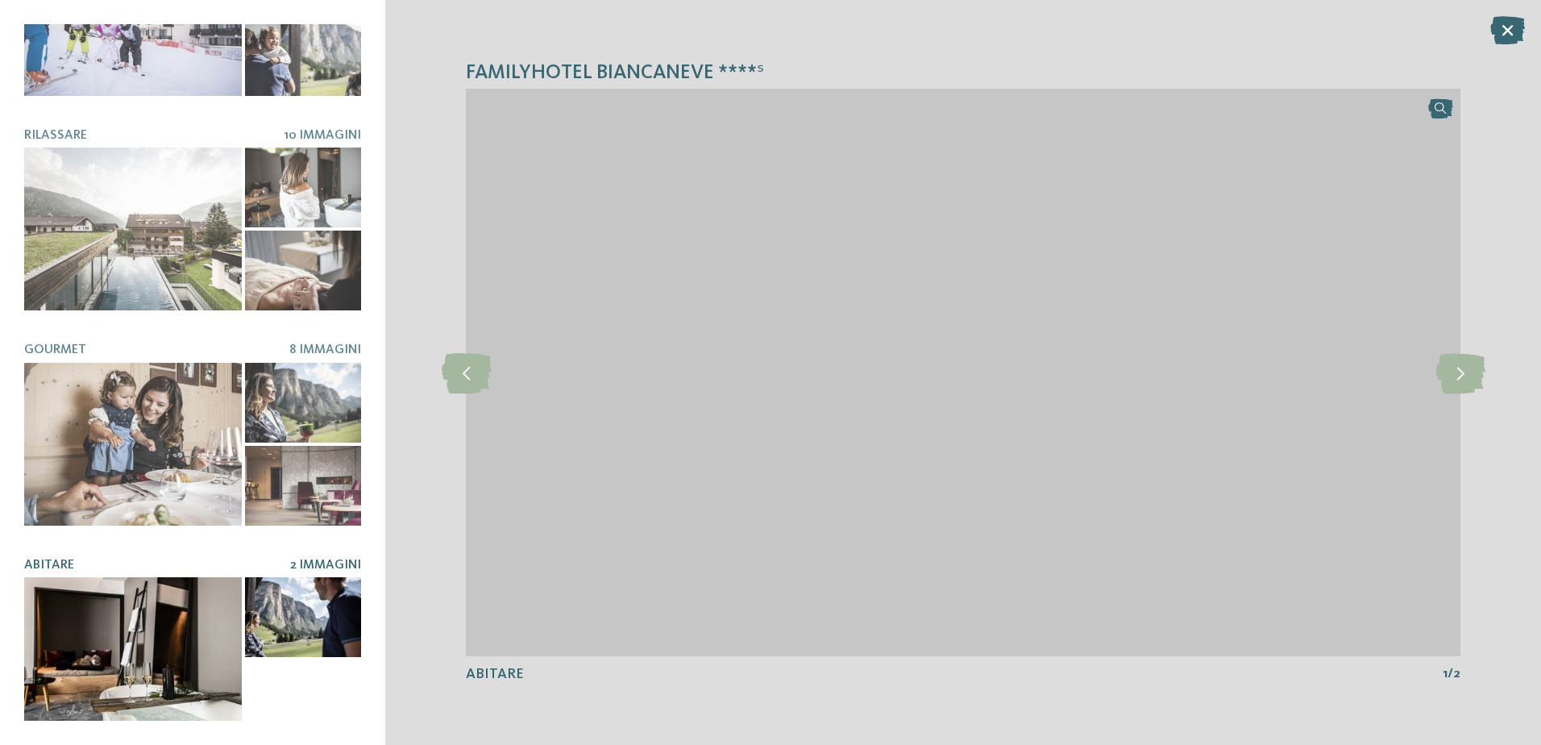
click at [291, 577] on div at bounding box center [303, 617] width 116 height 80
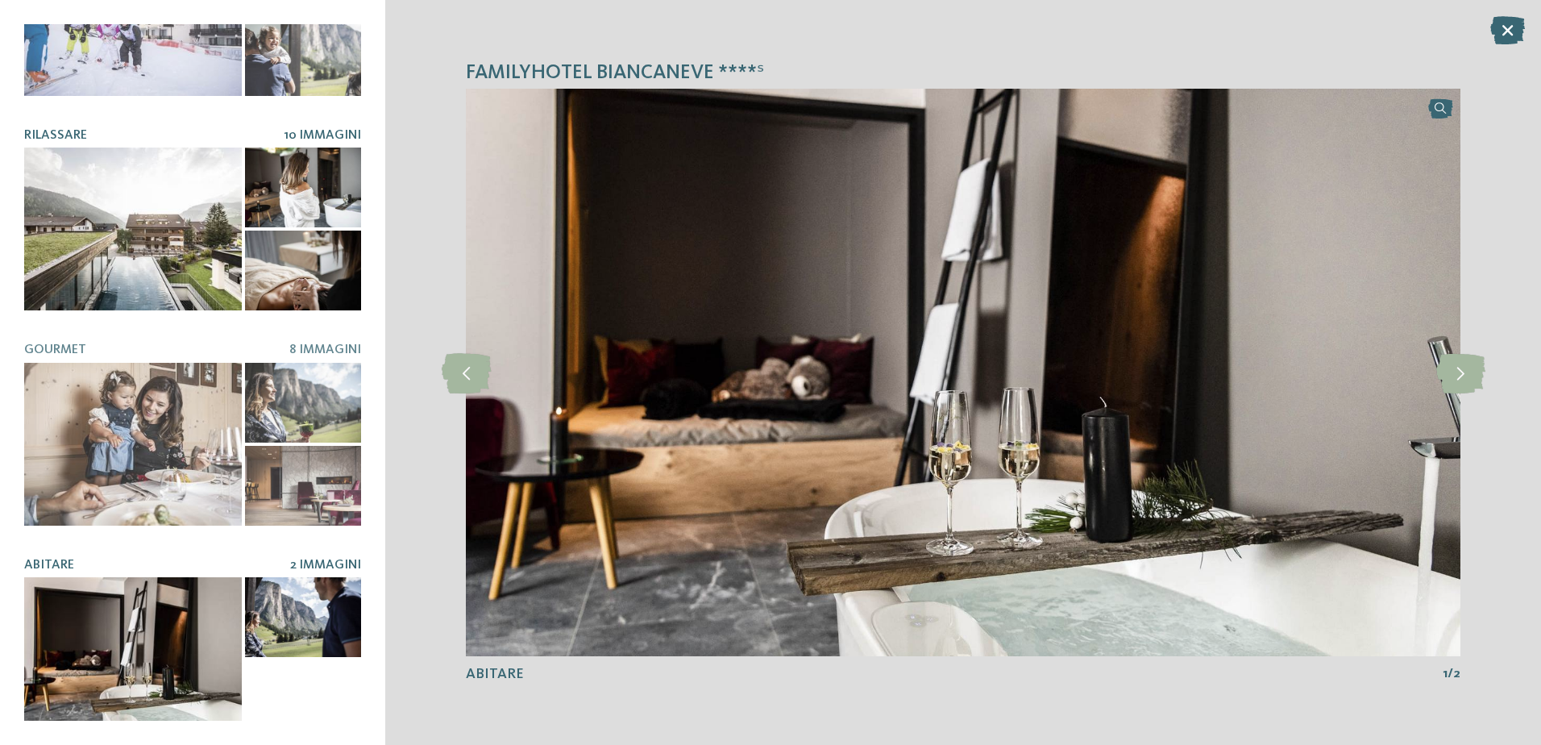
scroll to position [0, 0]
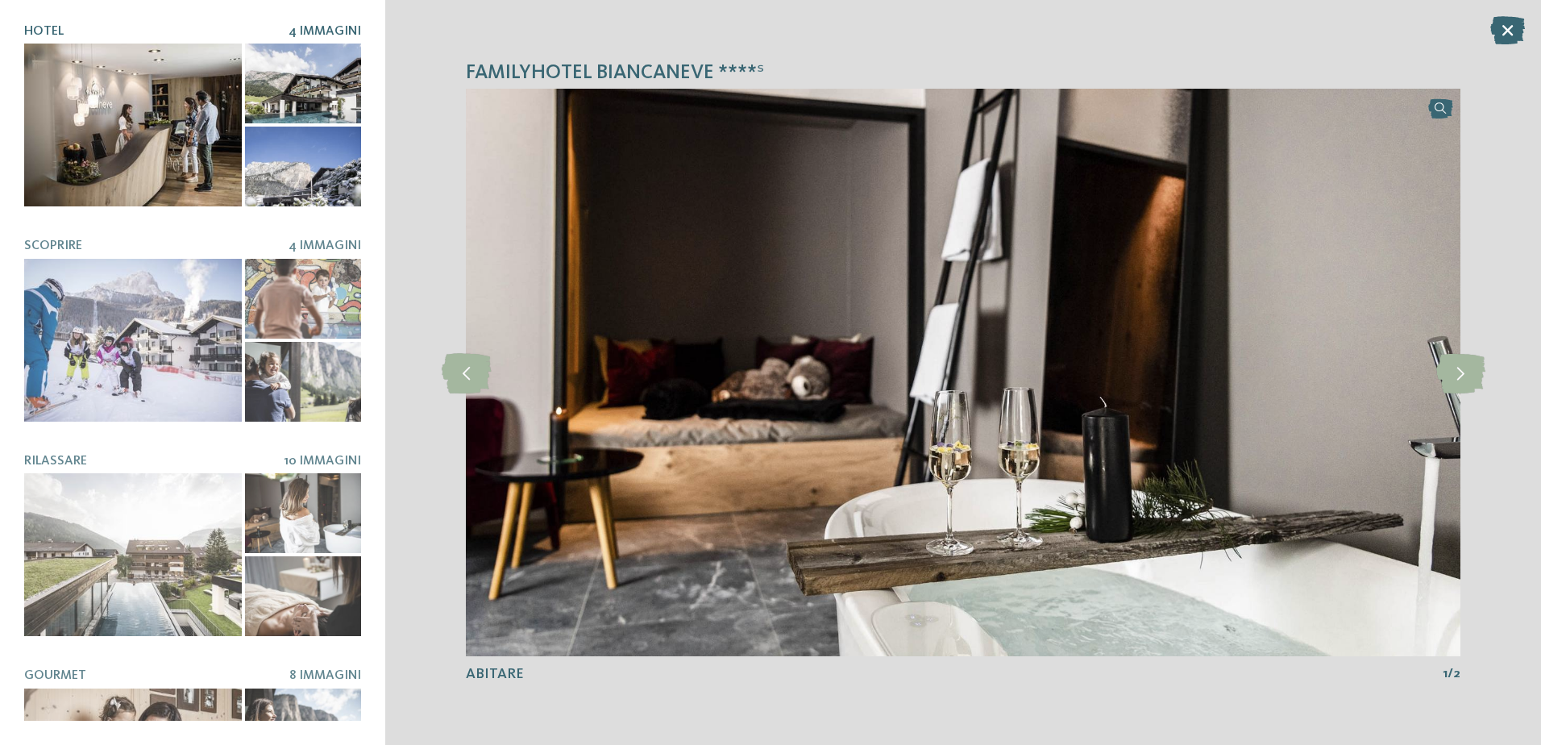
click at [286, 190] on div at bounding box center [303, 167] width 116 height 80
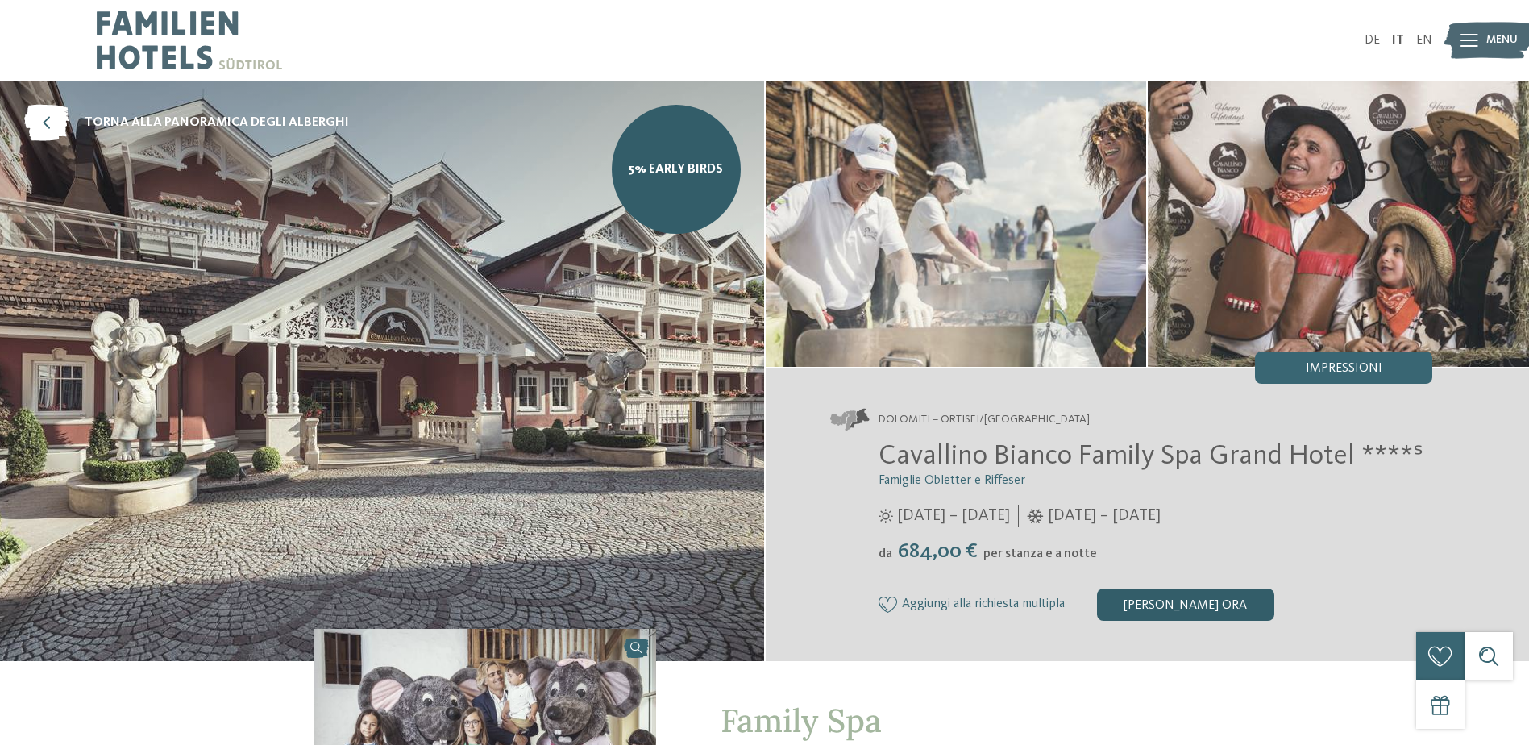
click at [1148, 596] on div "[PERSON_NAME] ora" at bounding box center [1185, 604] width 177 height 32
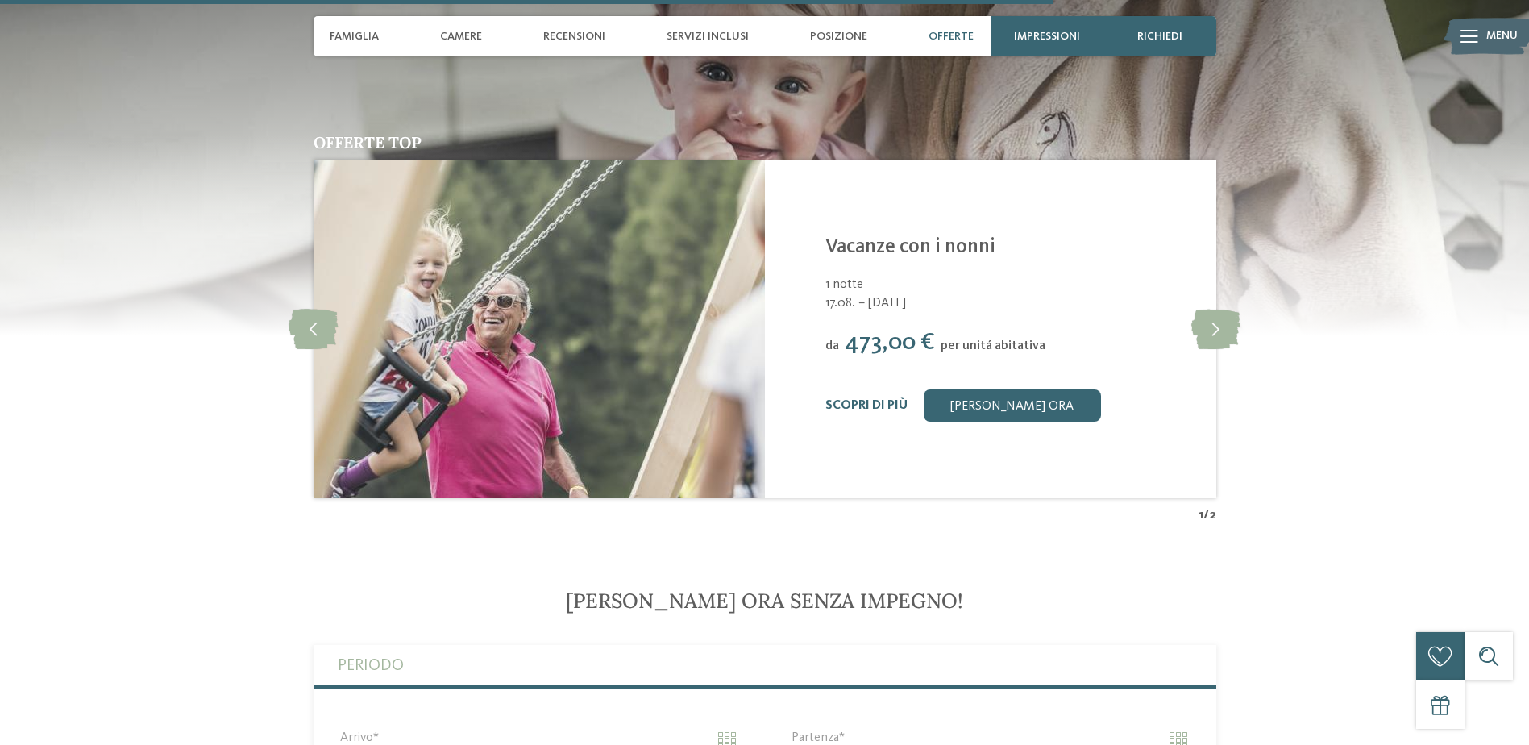
scroll to position [3824, 0]
